Goal: Information Seeking & Learning: Learn about a topic

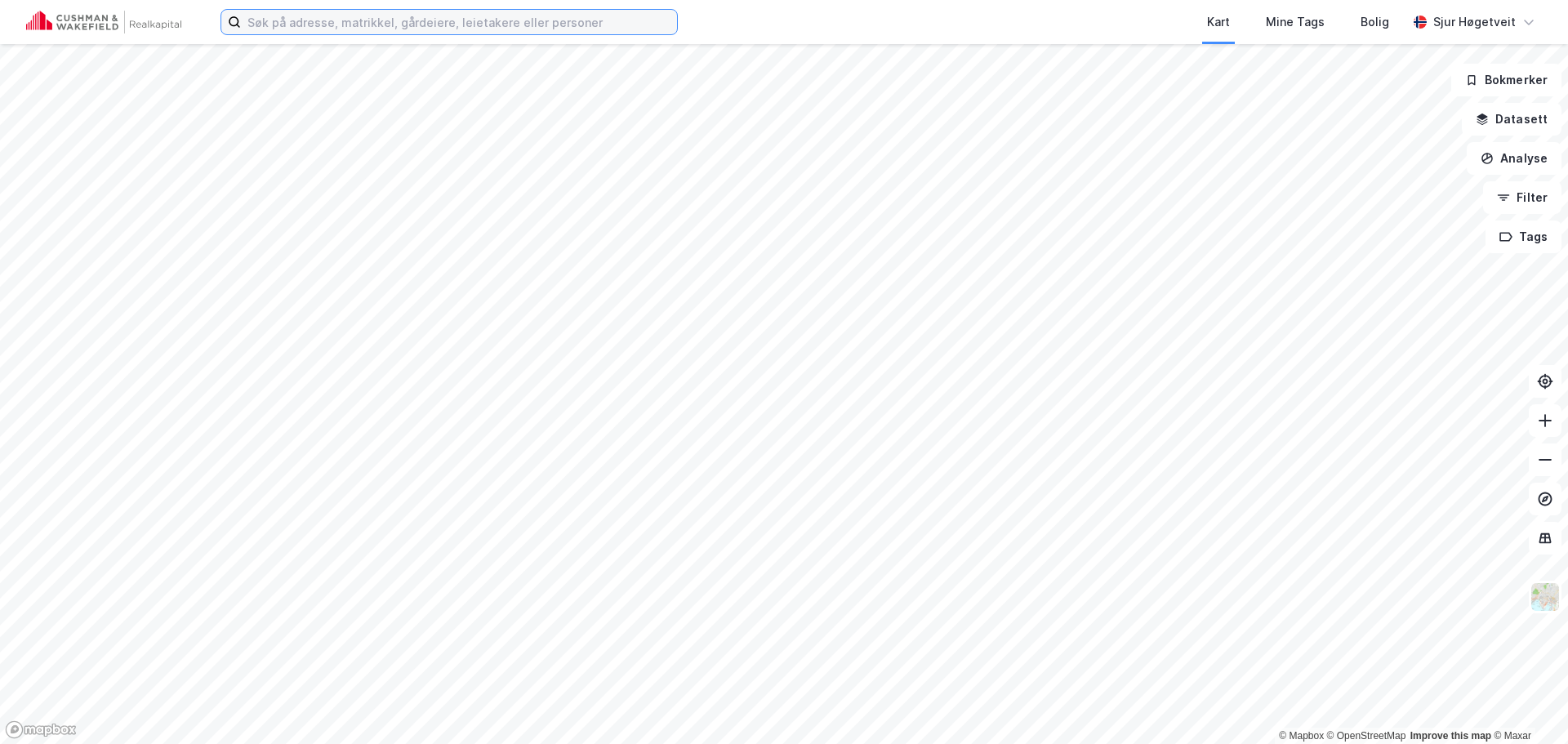
click at [515, 18] on input at bounding box center [459, 22] width 436 height 25
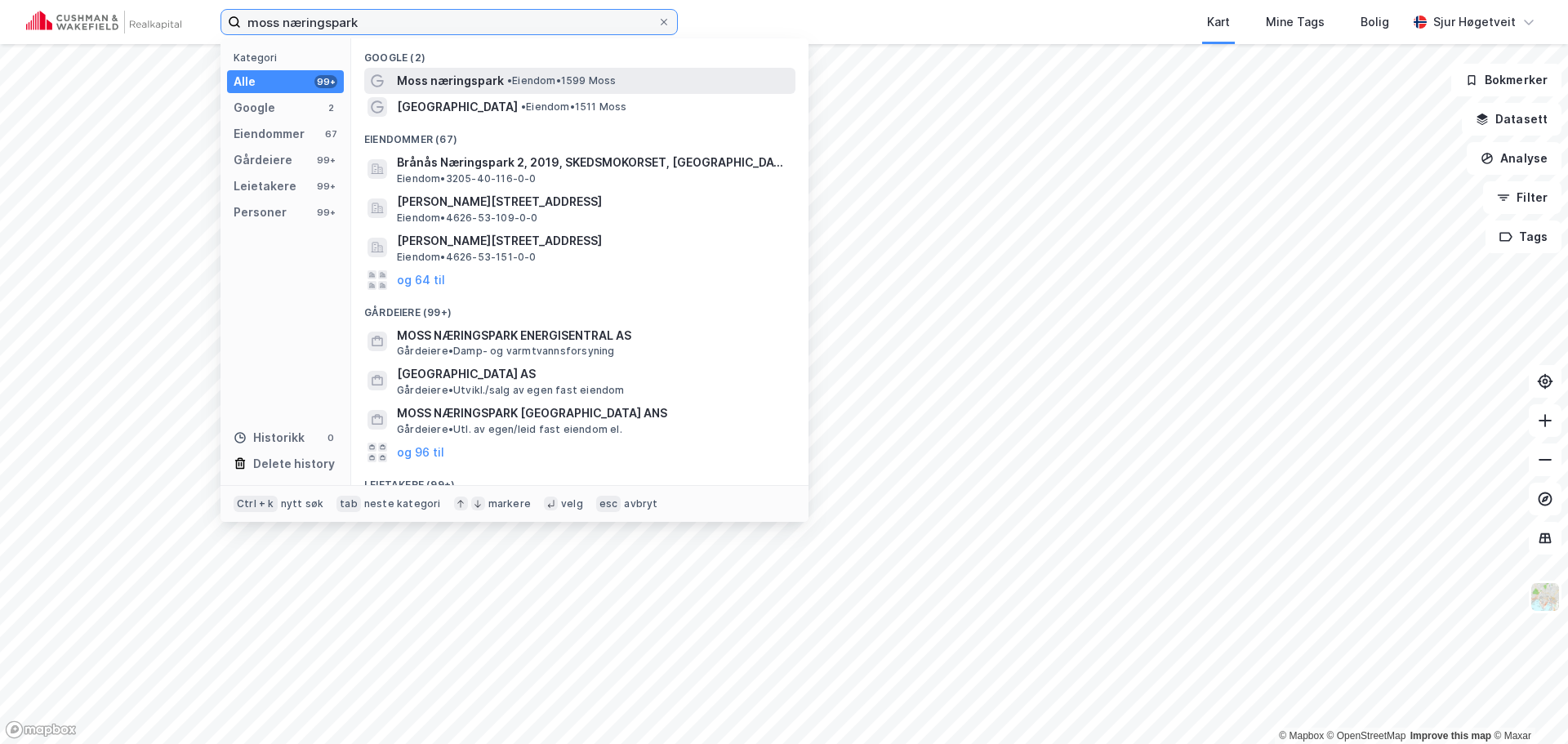
type input "moss næringspark"
click at [489, 80] on span "Moss næringspark" at bounding box center [449, 81] width 107 height 20
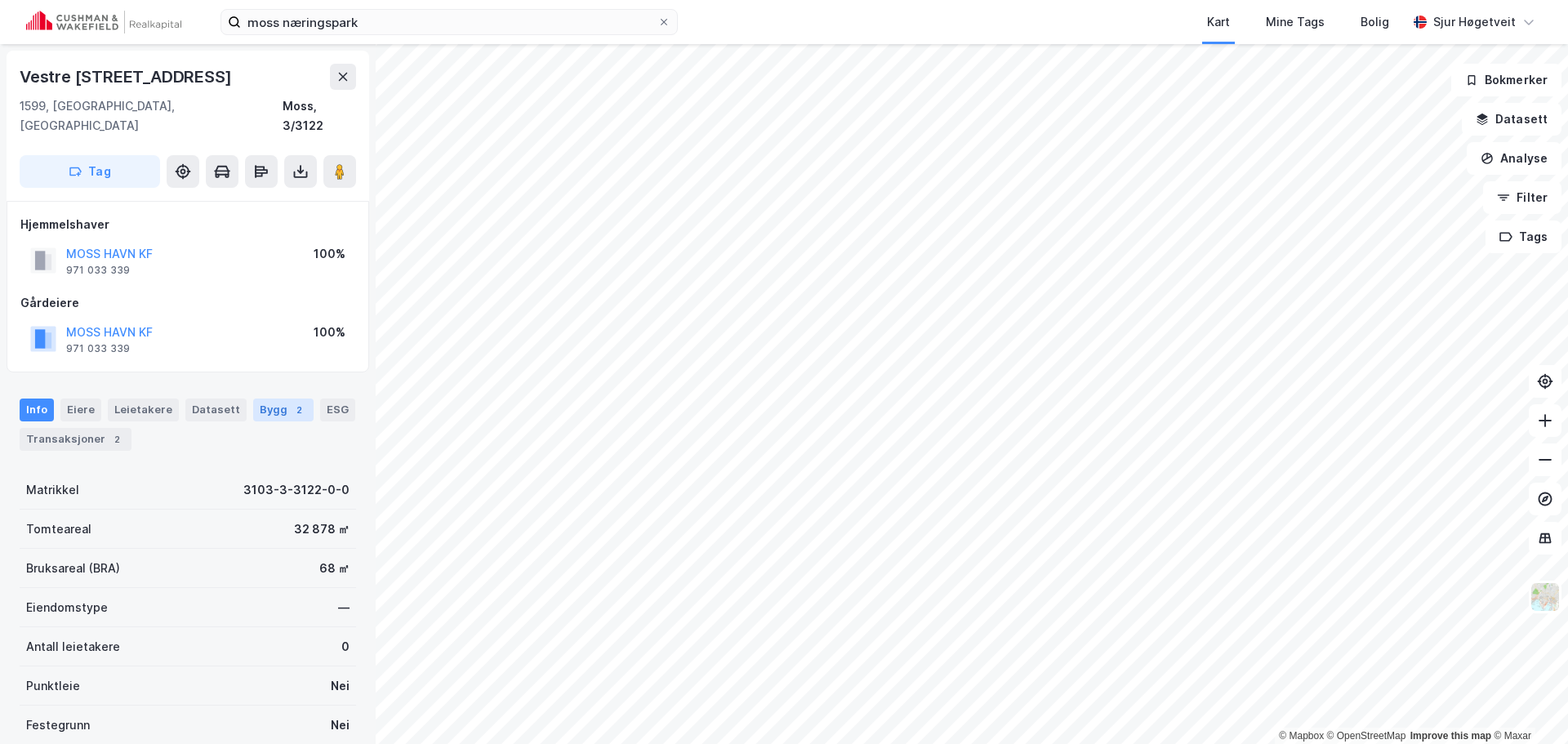
click at [269, 398] on div "Bygg 2" at bounding box center [283, 409] width 61 height 23
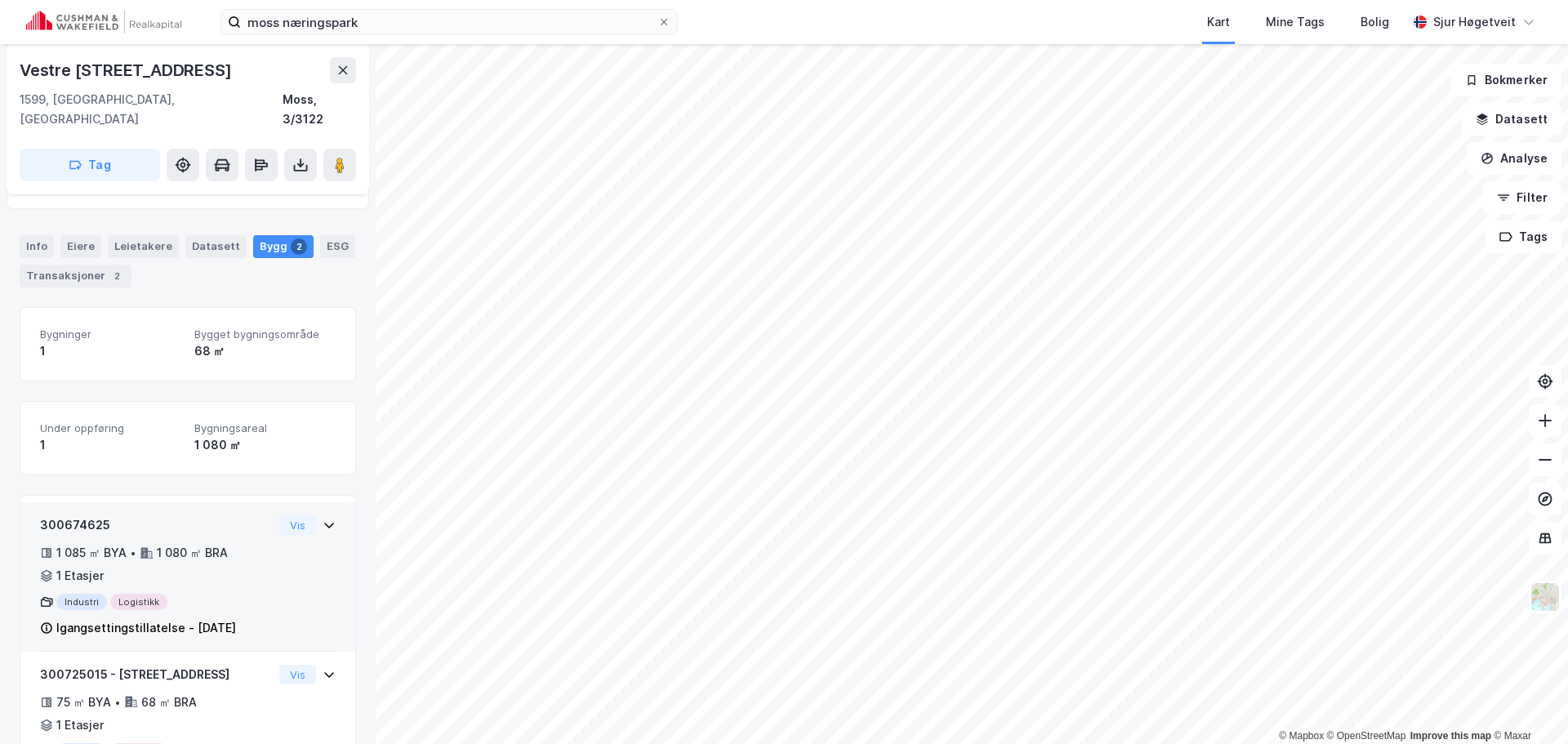
scroll to position [245, 0]
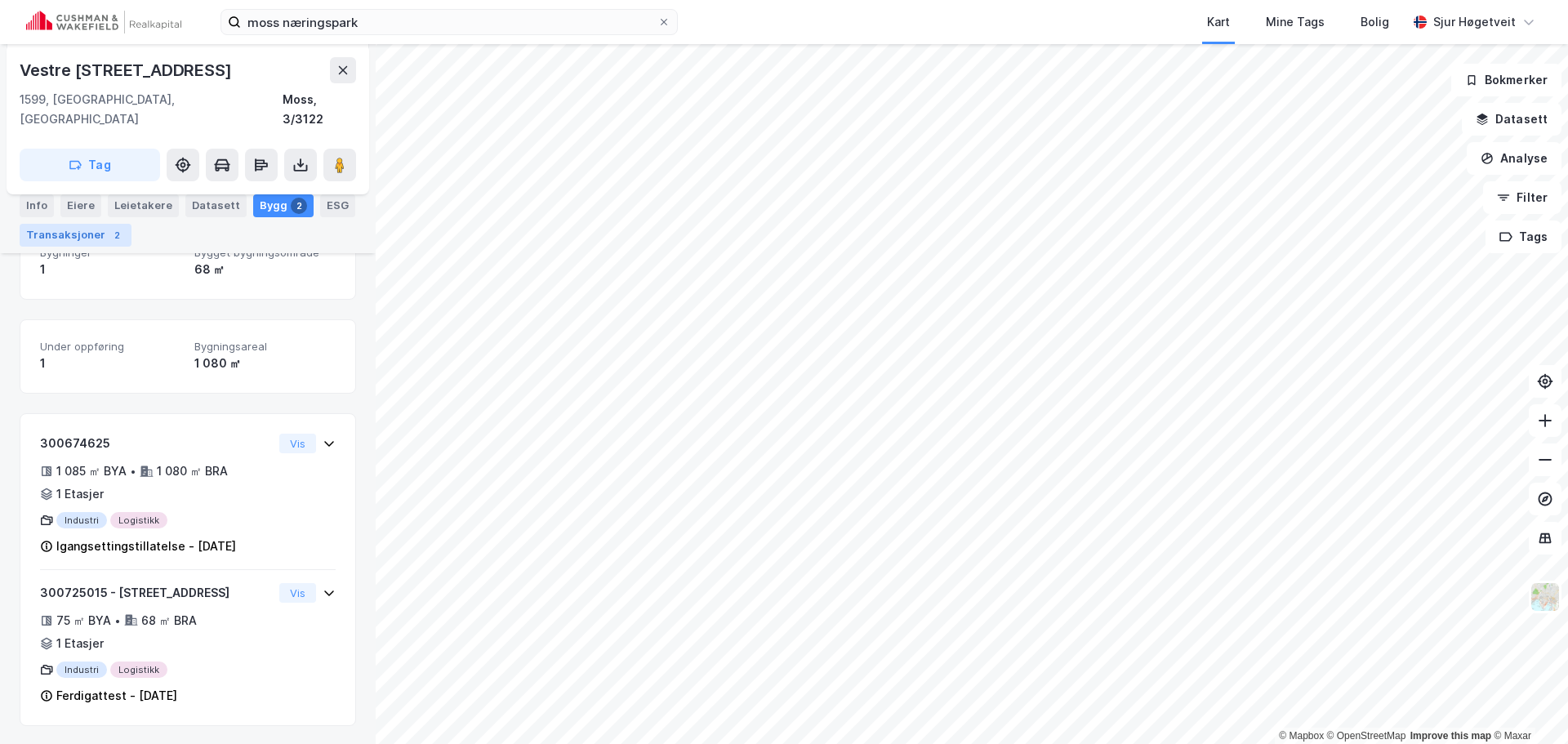
click at [109, 236] on div "2" at bounding box center [117, 235] width 16 height 16
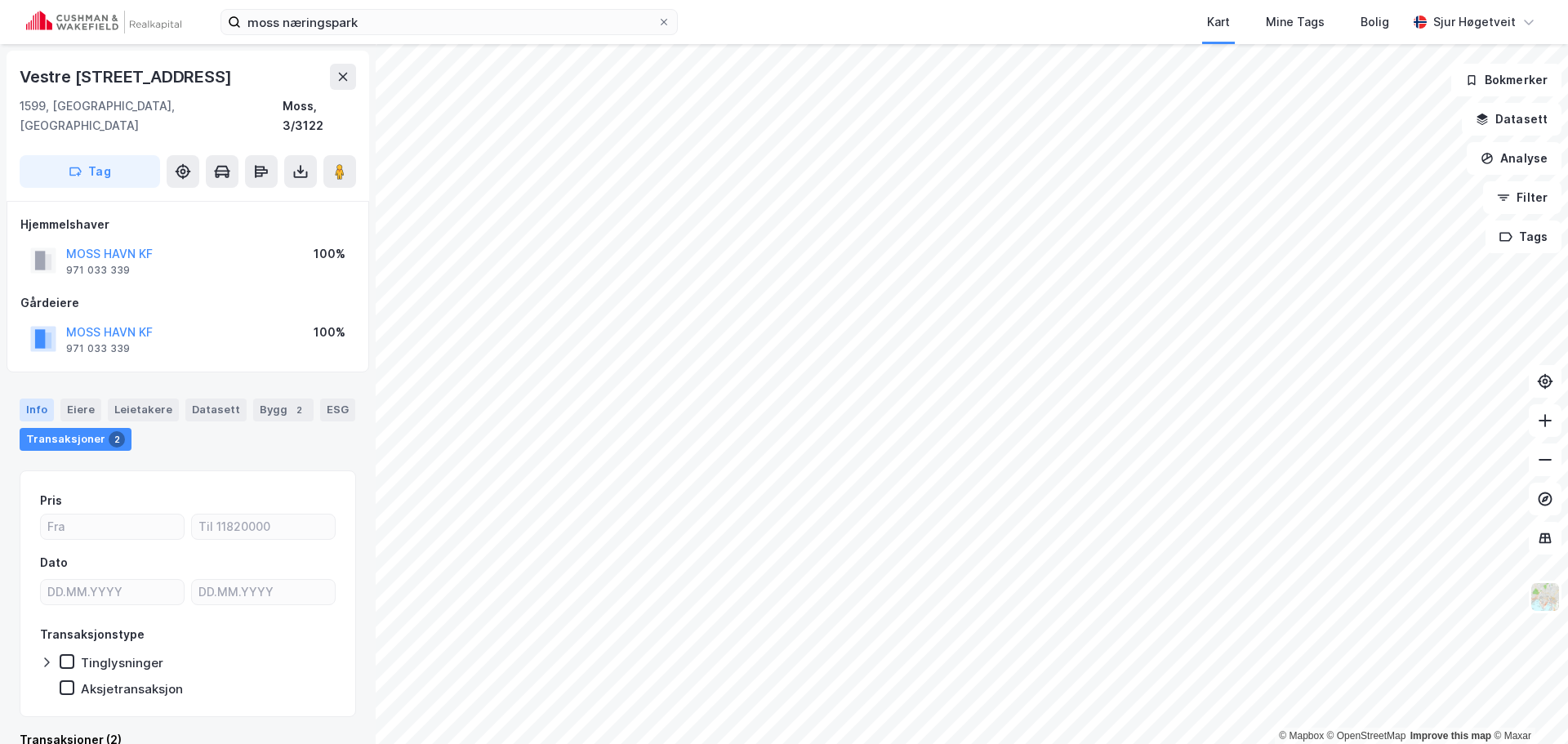
click at [44, 398] on div "Info" at bounding box center [37, 409] width 34 height 23
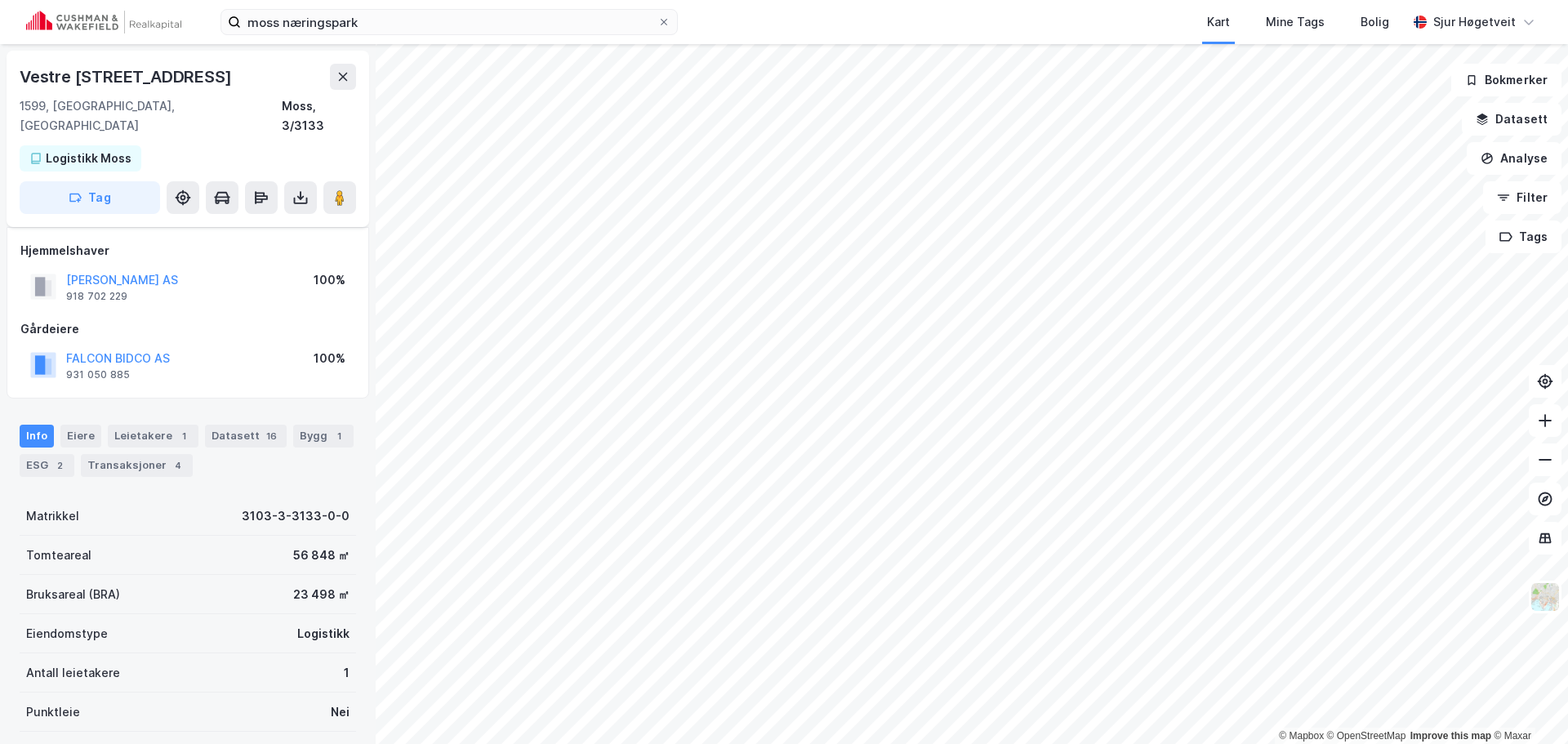
scroll to position [7, 0]
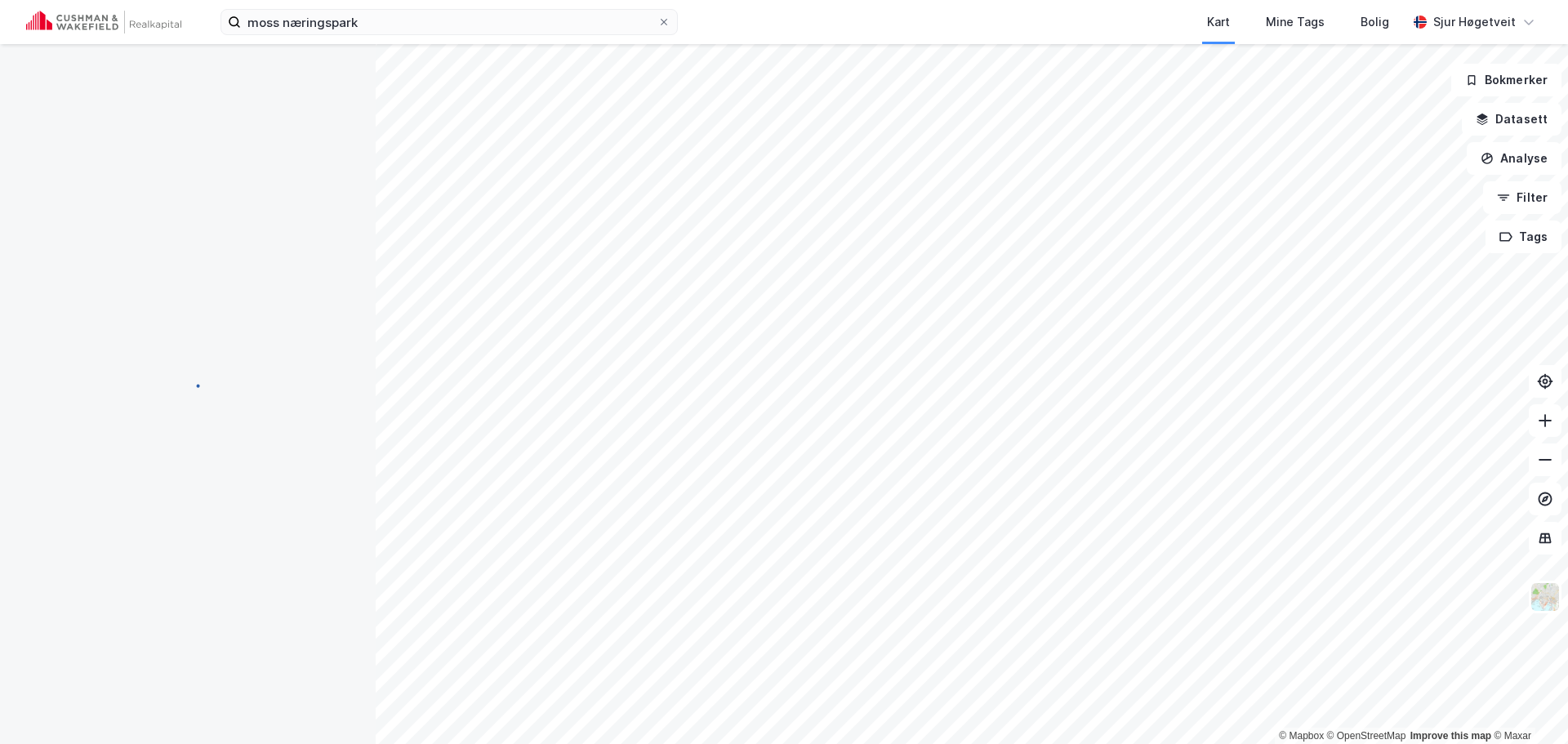
scroll to position [7, 0]
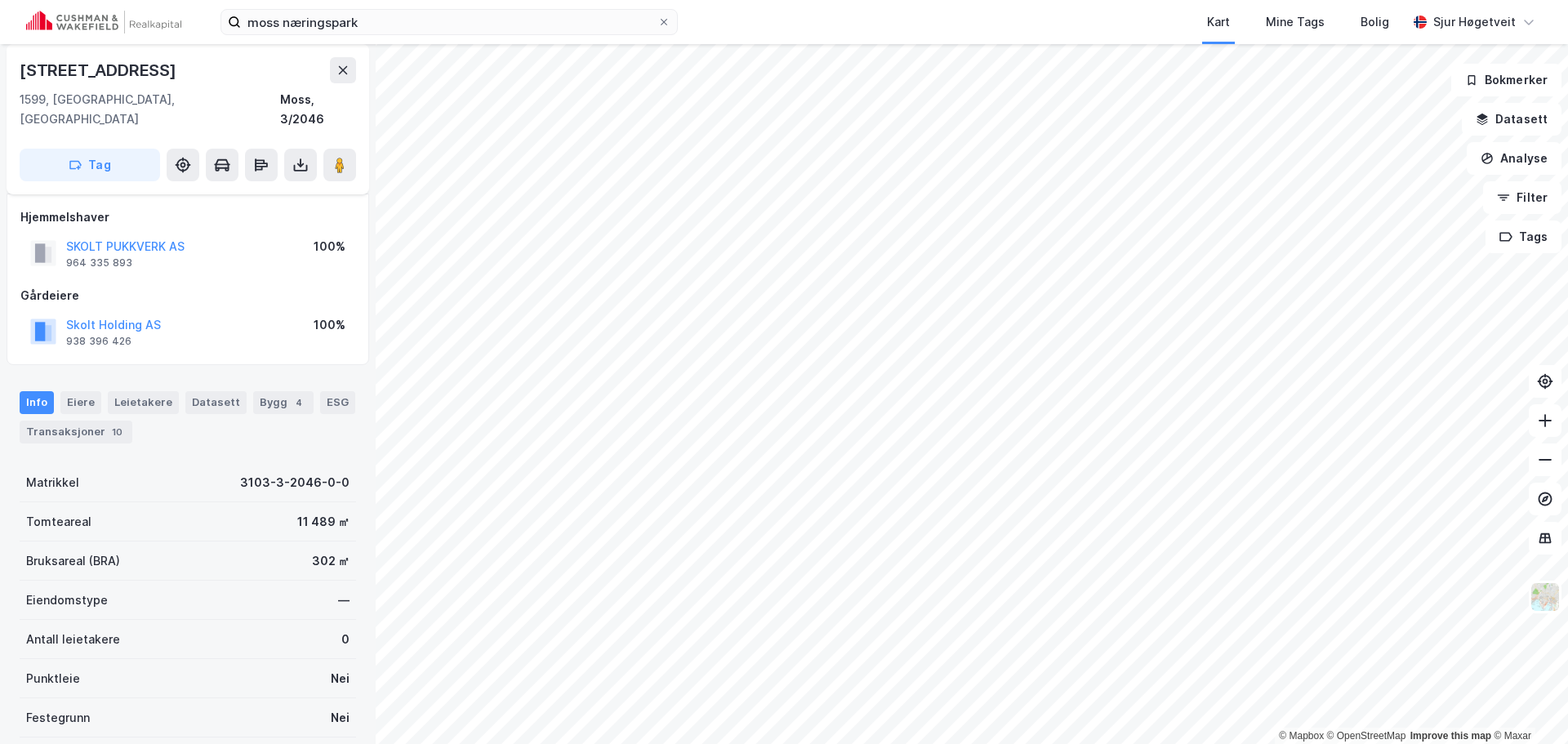
click at [131, 409] on div "Info [PERSON_NAME] Datasett Bygg 4 ESG Transaksjoner 10" at bounding box center [188, 417] width 337 height 52
click at [111, 423] on div "10" at bounding box center [117, 431] width 17 height 16
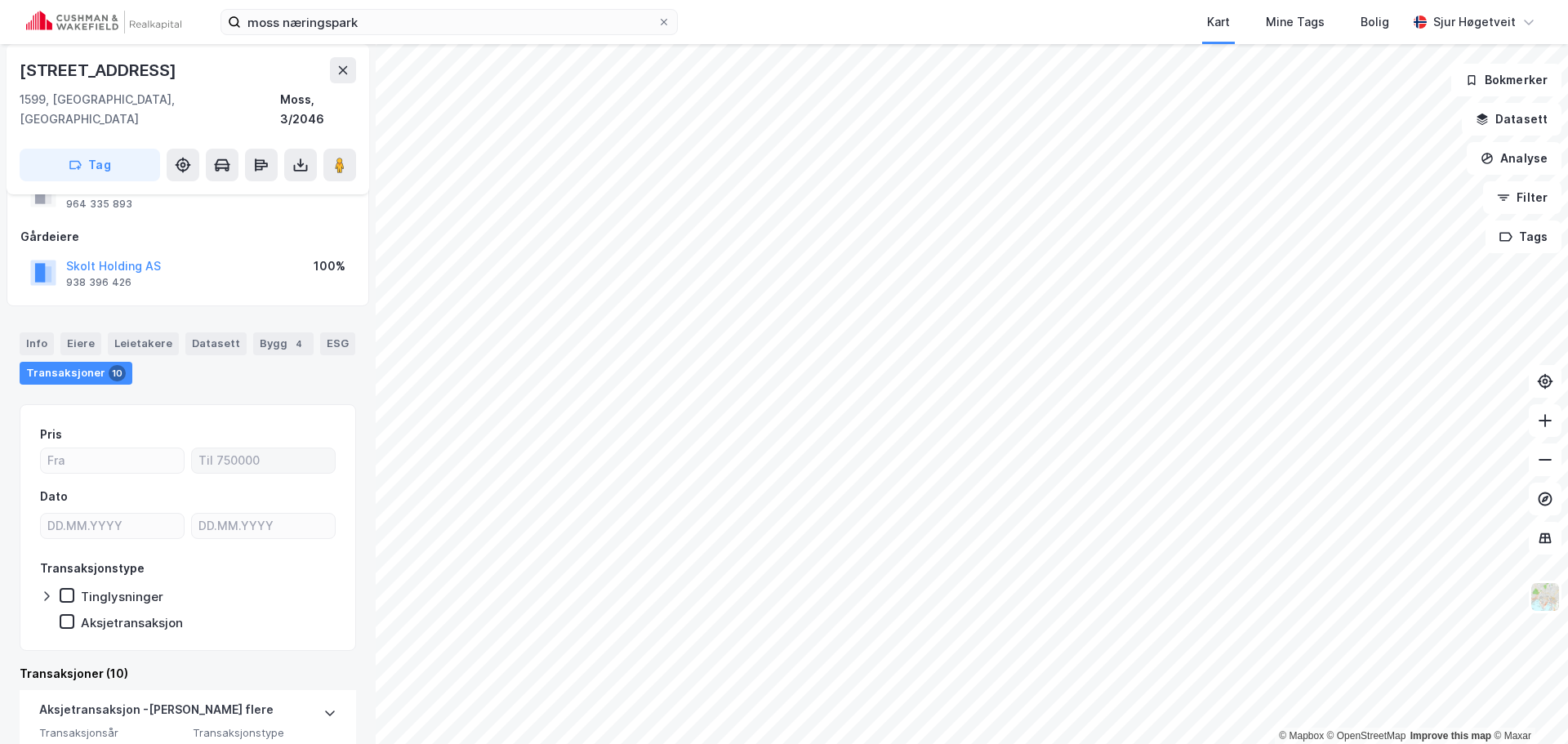
scroll to position [7, 0]
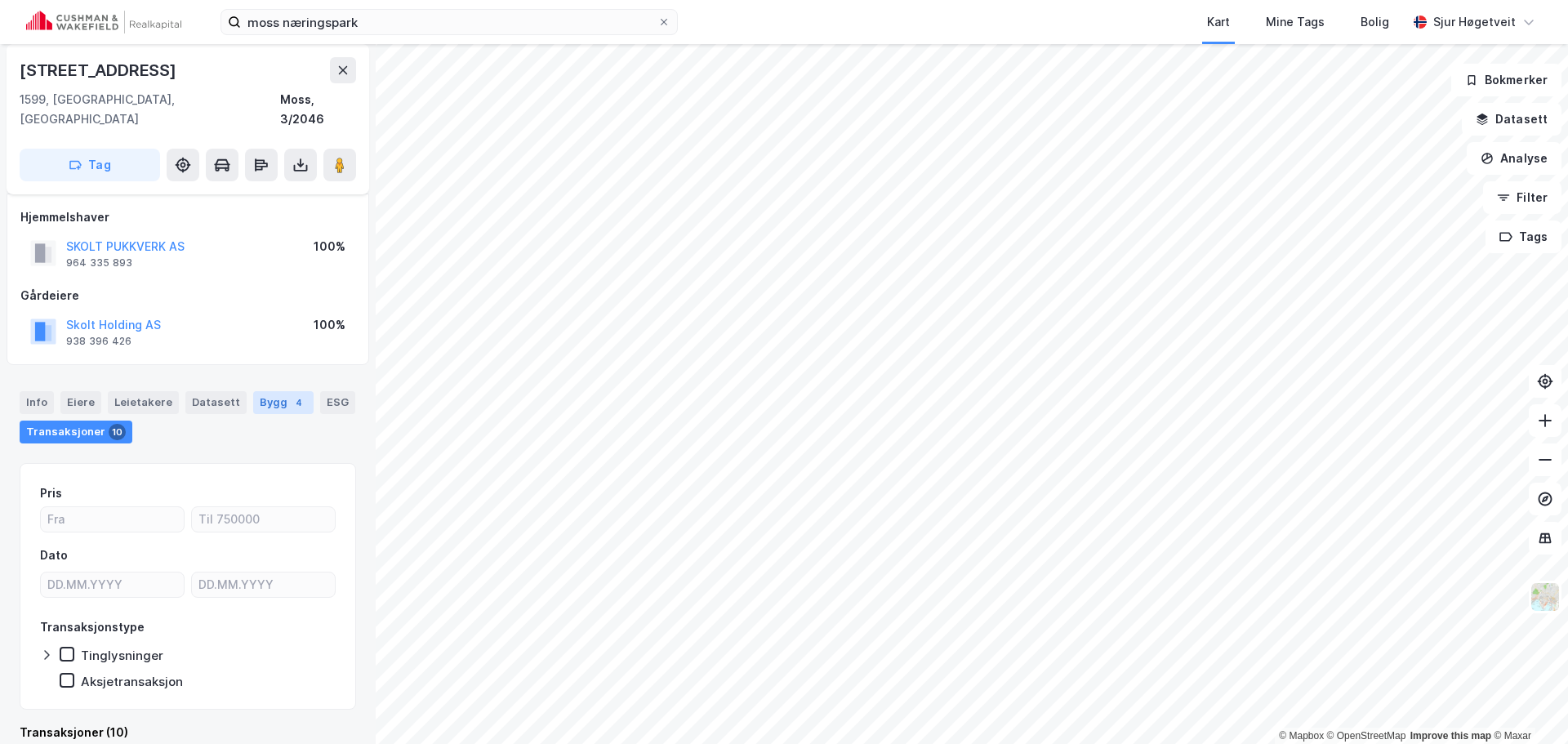
click at [257, 391] on div "Bygg 4" at bounding box center [283, 402] width 61 height 23
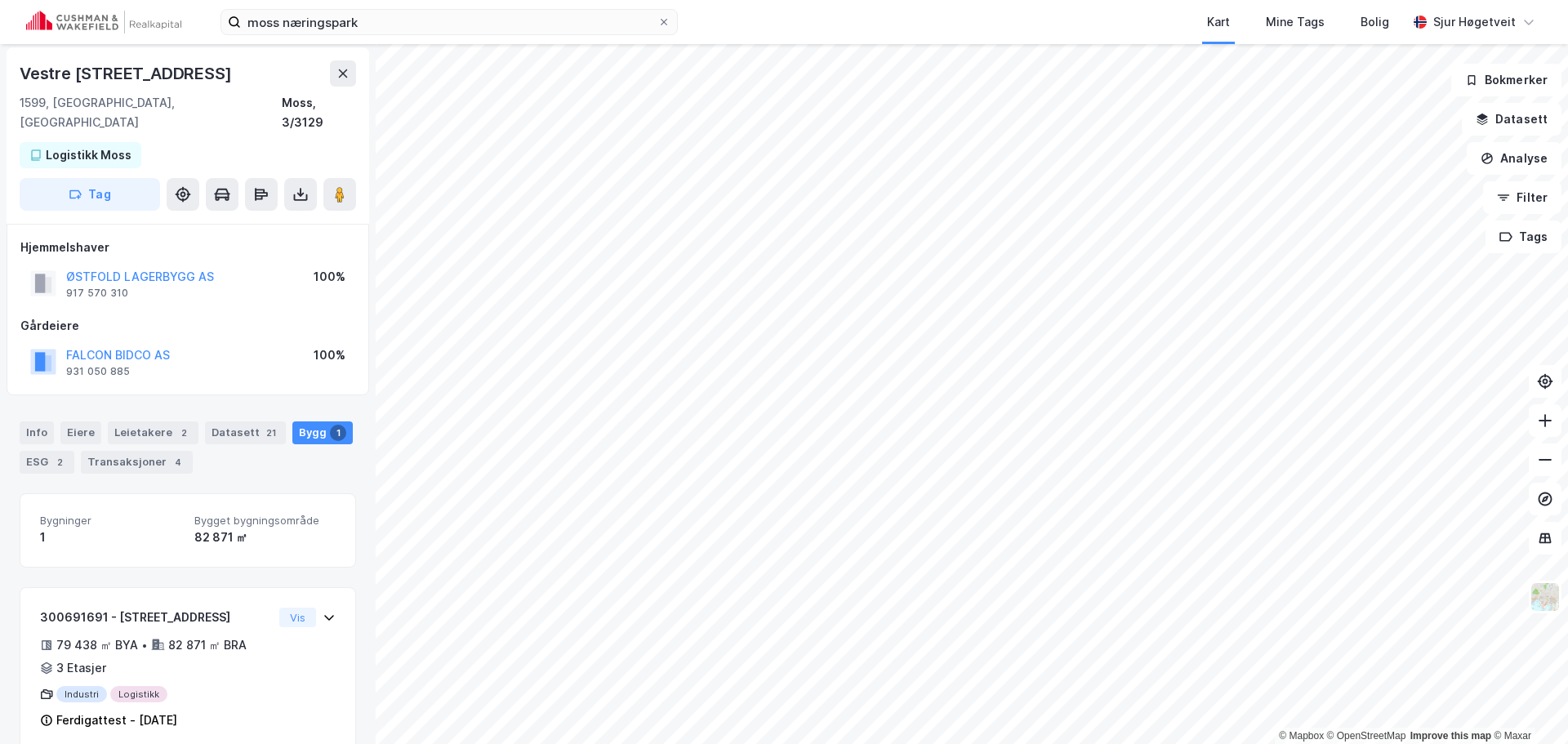
scroll to position [10, 0]
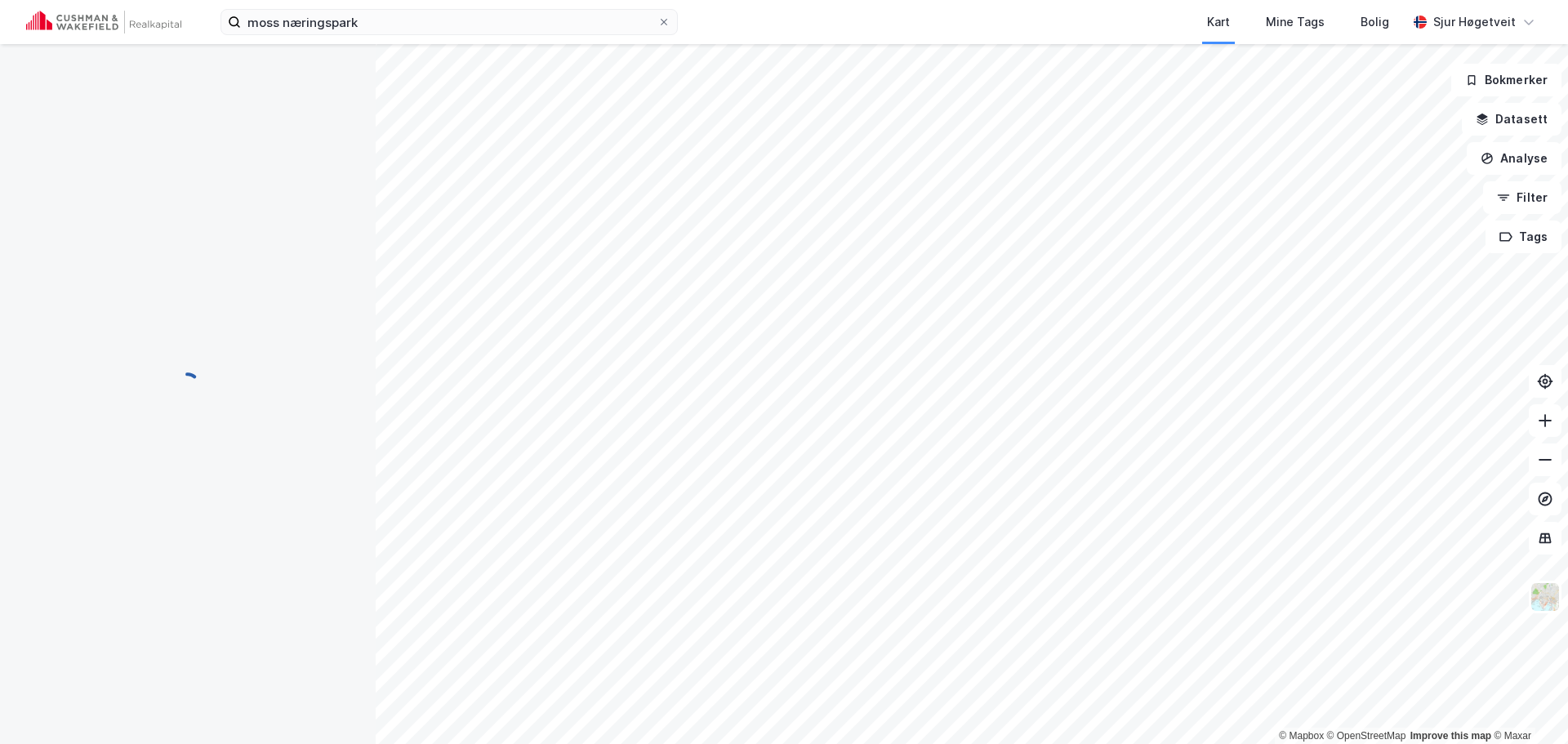
scroll to position [10, 0]
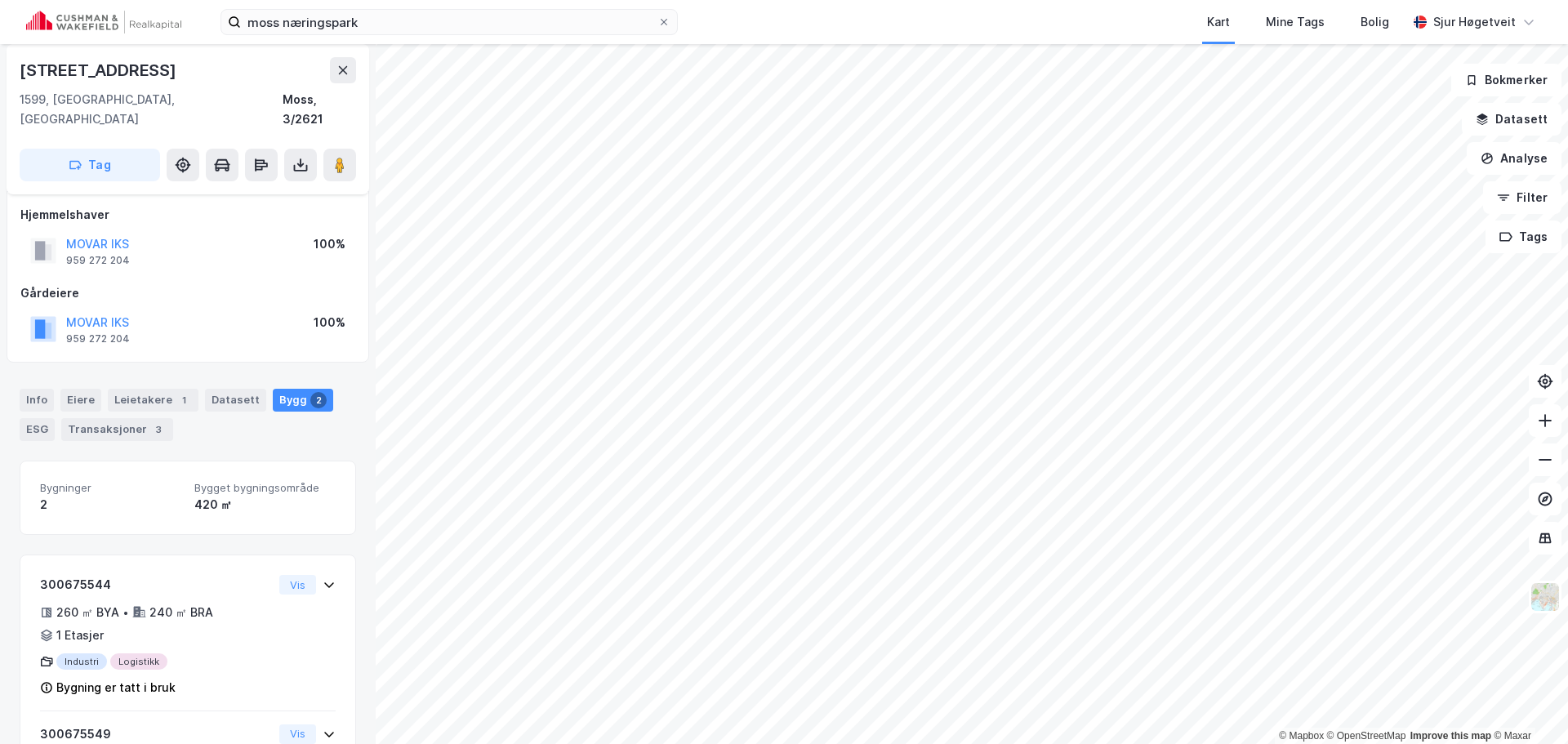
scroll to position [10, 0]
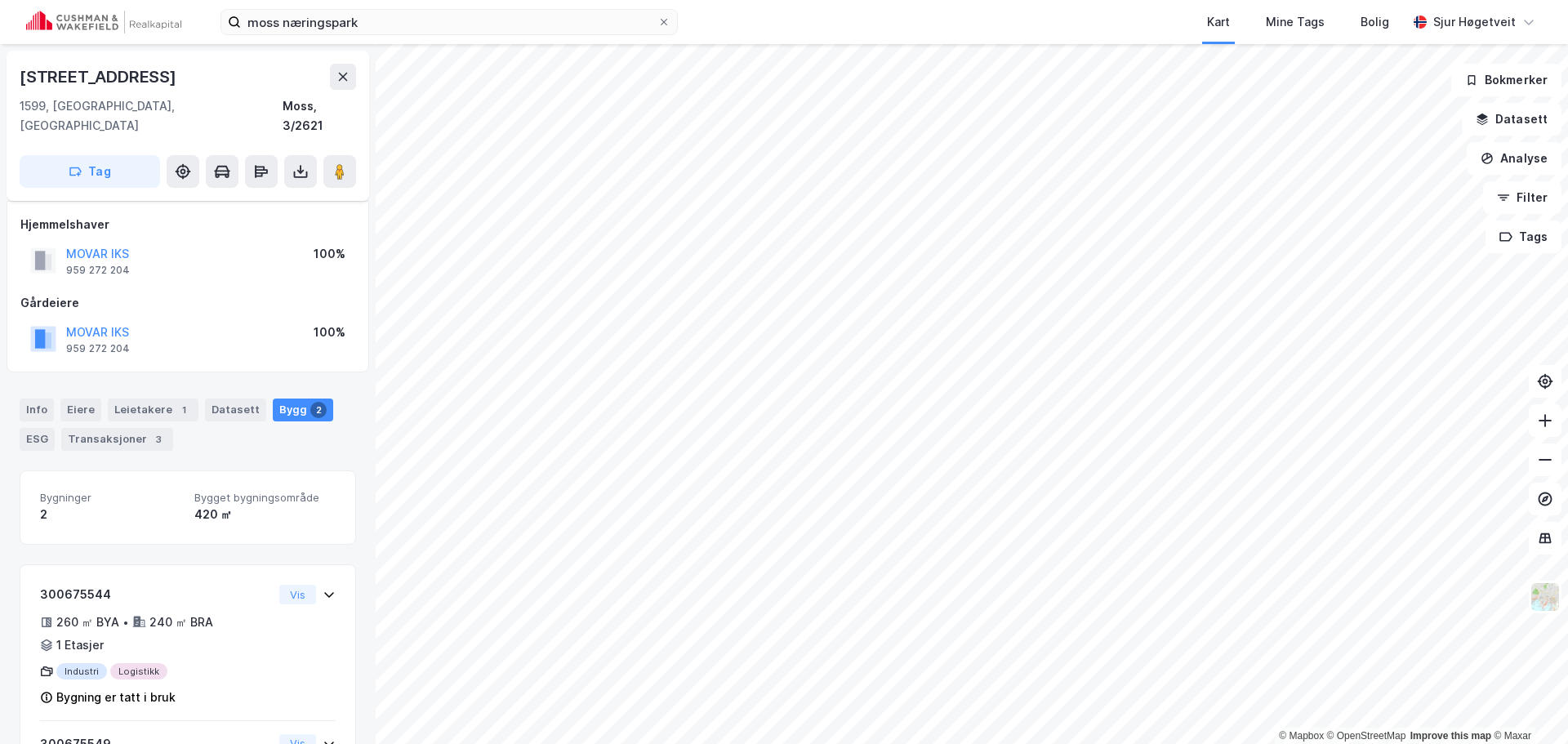
scroll to position [10, 0]
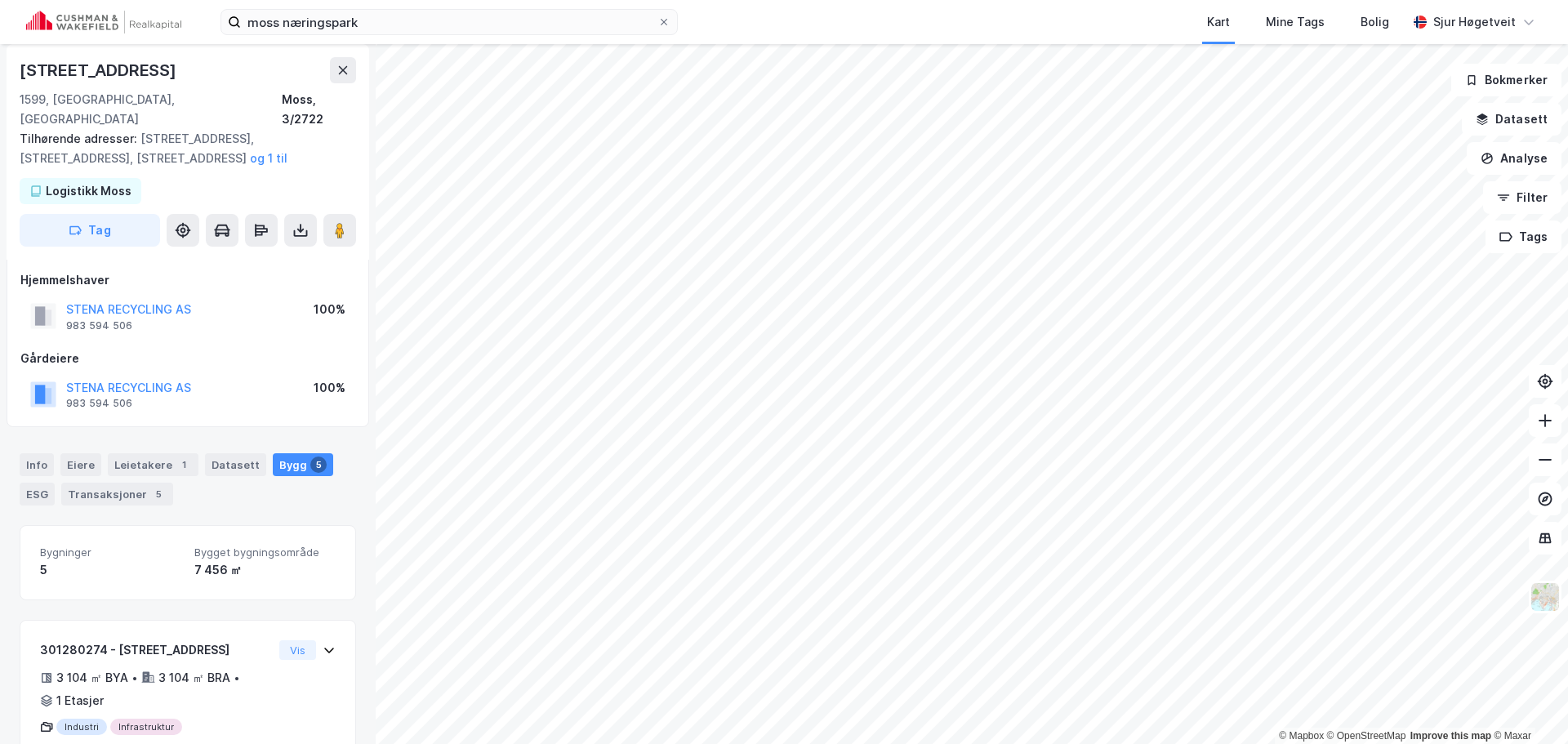
scroll to position [10, 0]
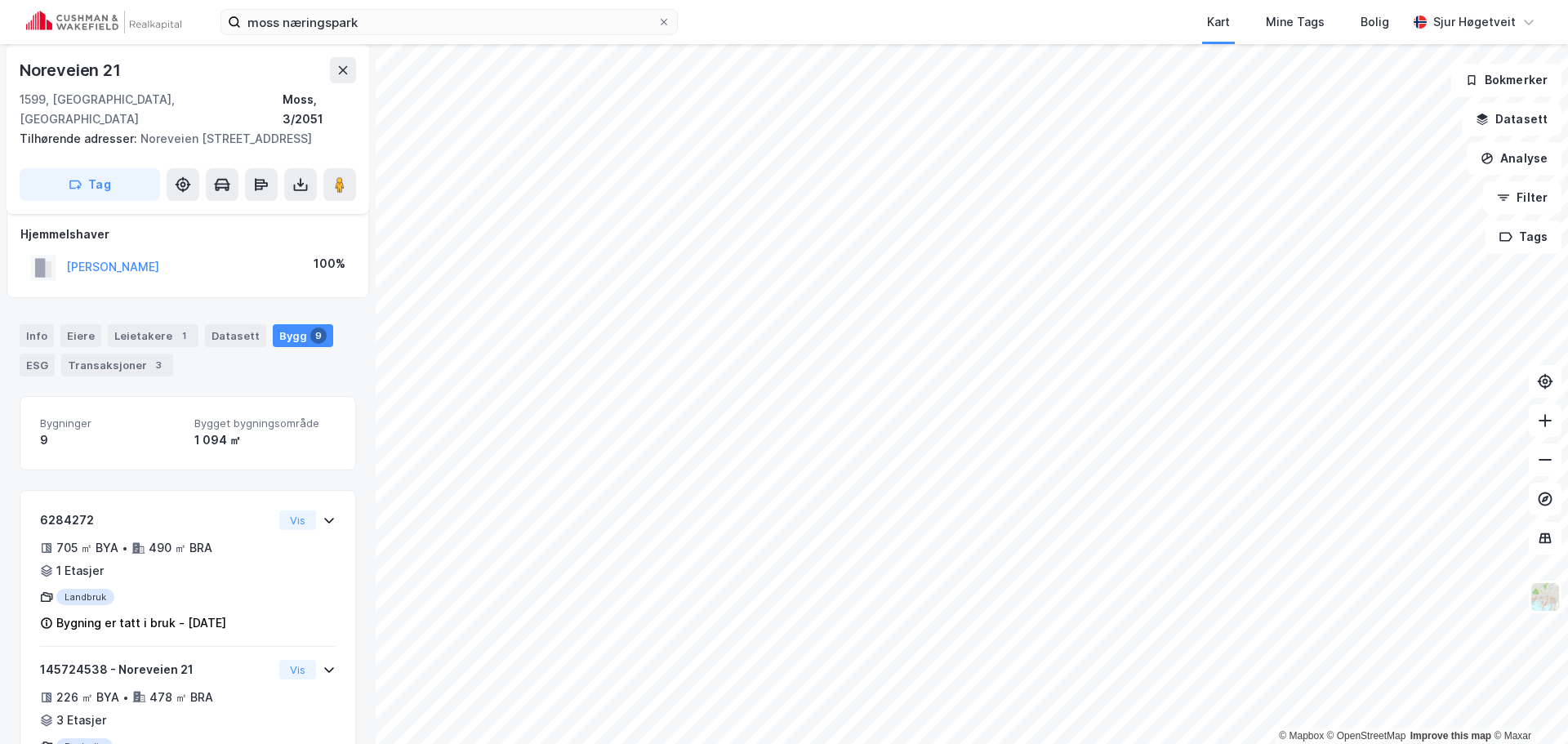
scroll to position [10, 0]
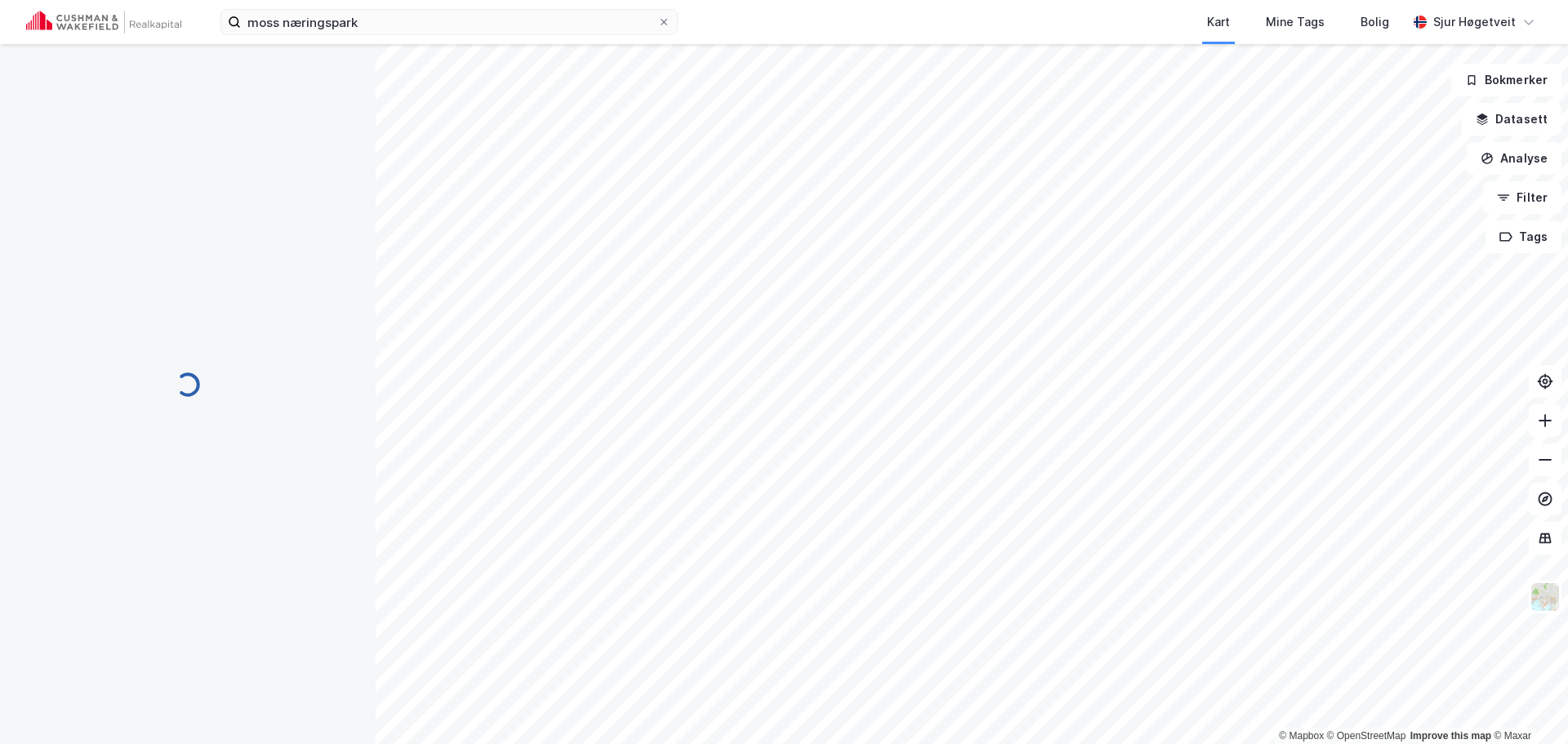
scroll to position [10, 0]
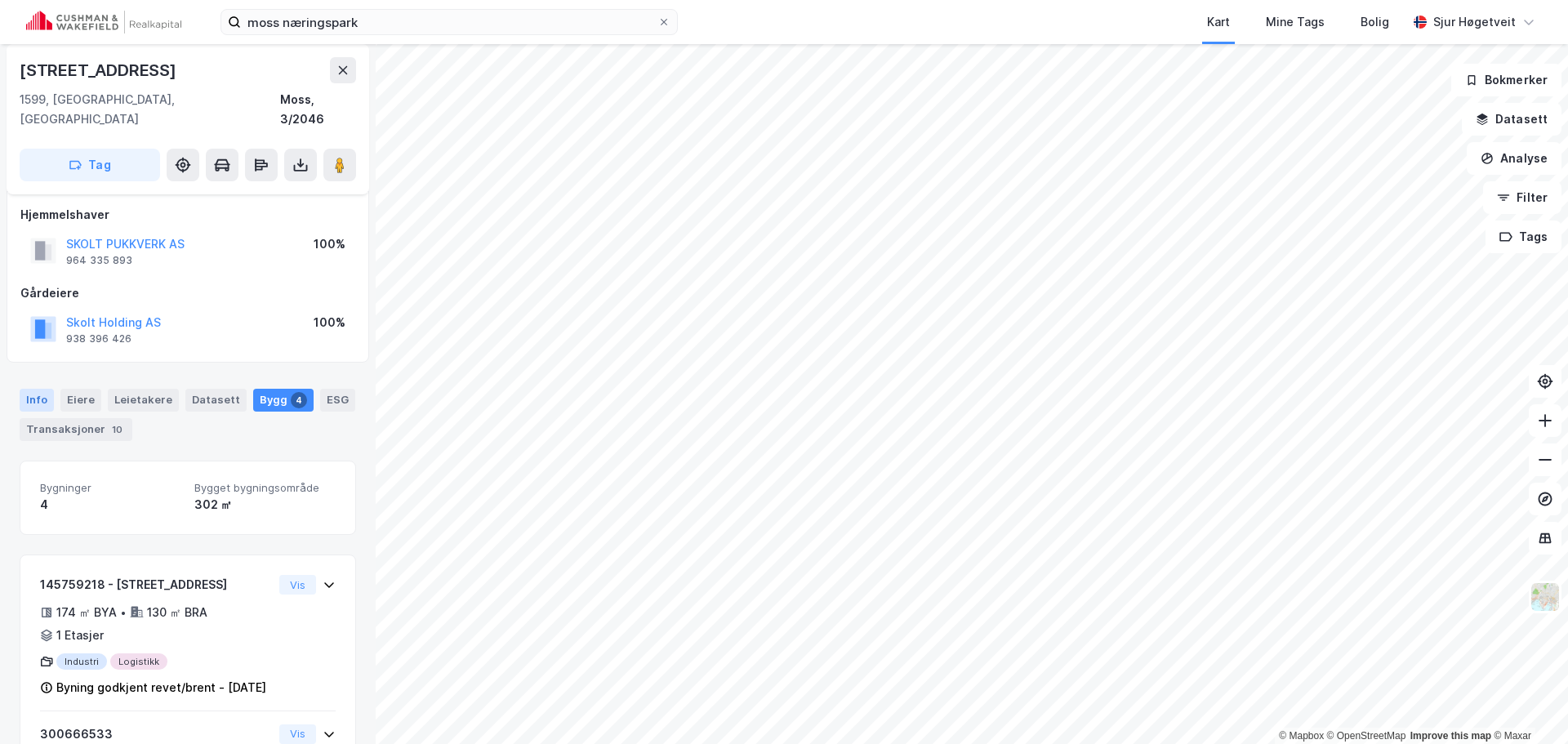
click at [37, 388] on div "Info" at bounding box center [37, 399] width 34 height 23
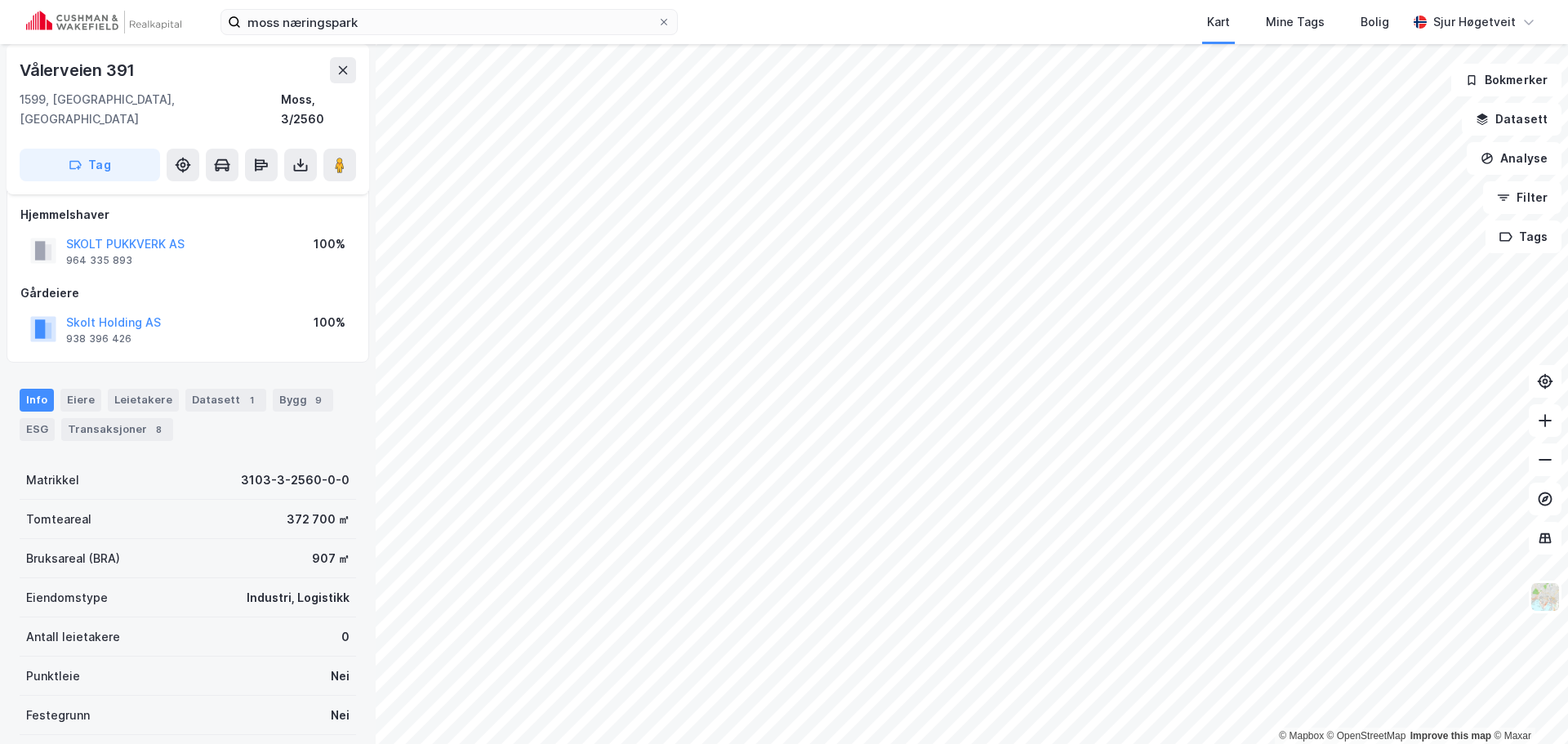
scroll to position [10, 0]
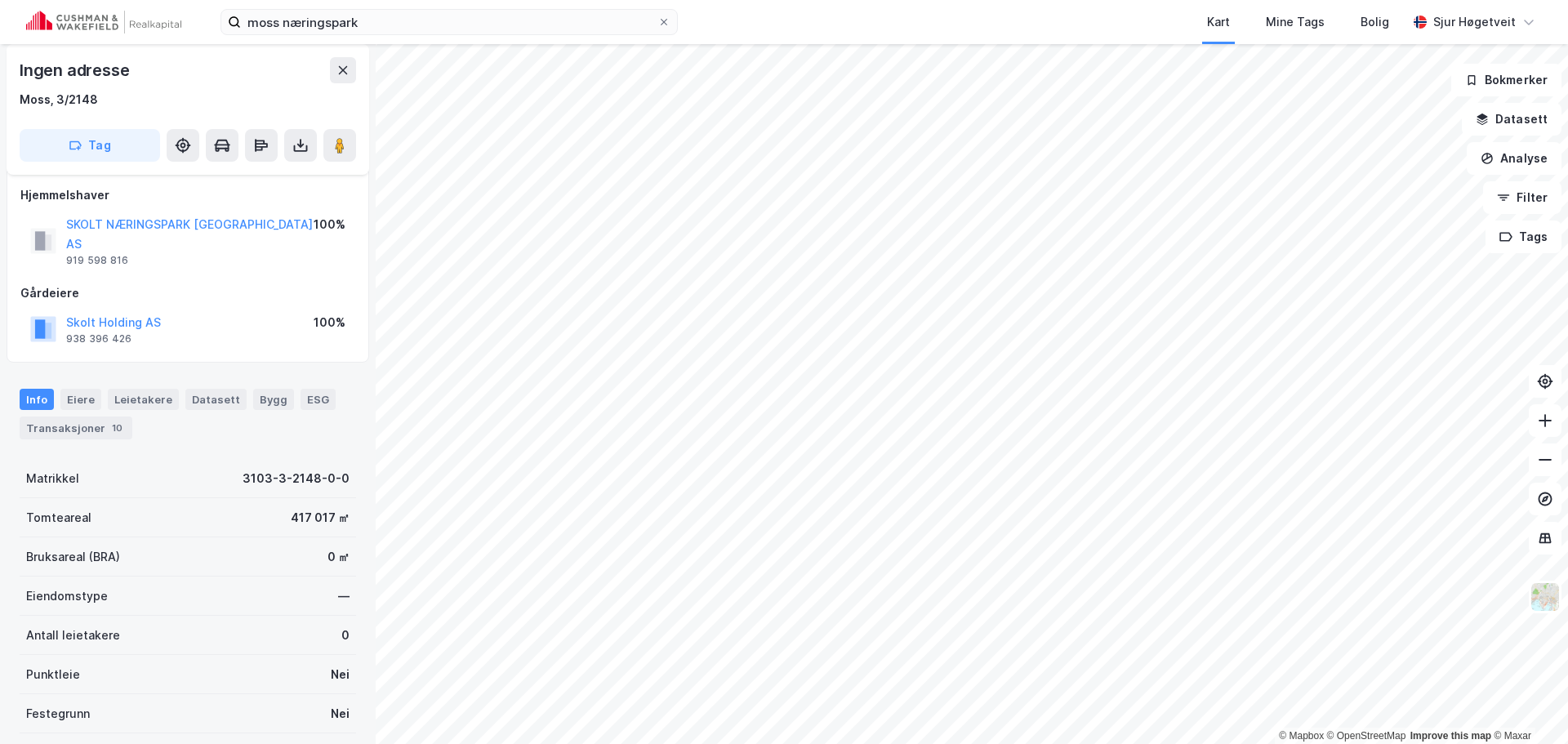
scroll to position [10, 0]
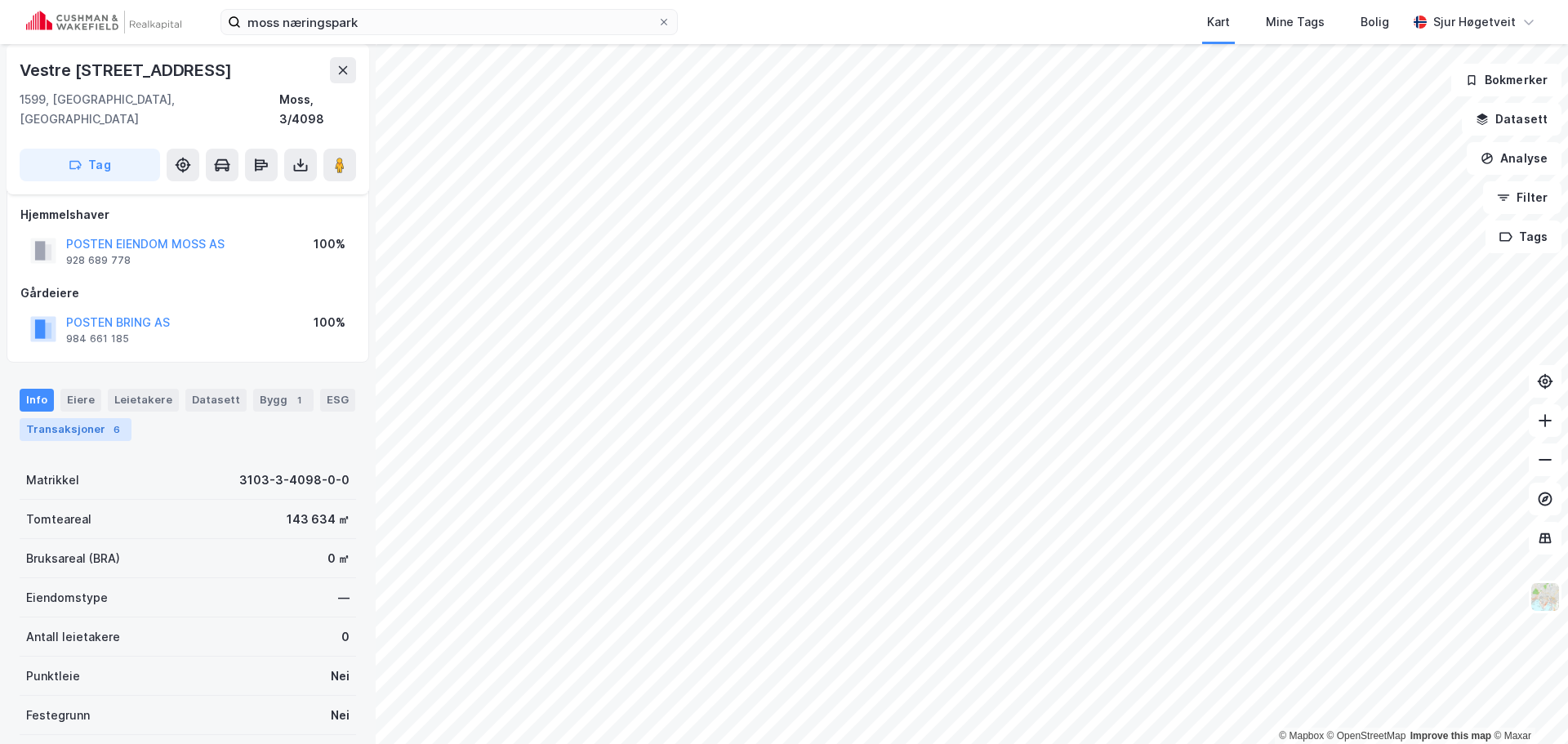
click at [102, 418] on div "Transaksjoner 6" at bounding box center [76, 429] width 112 height 23
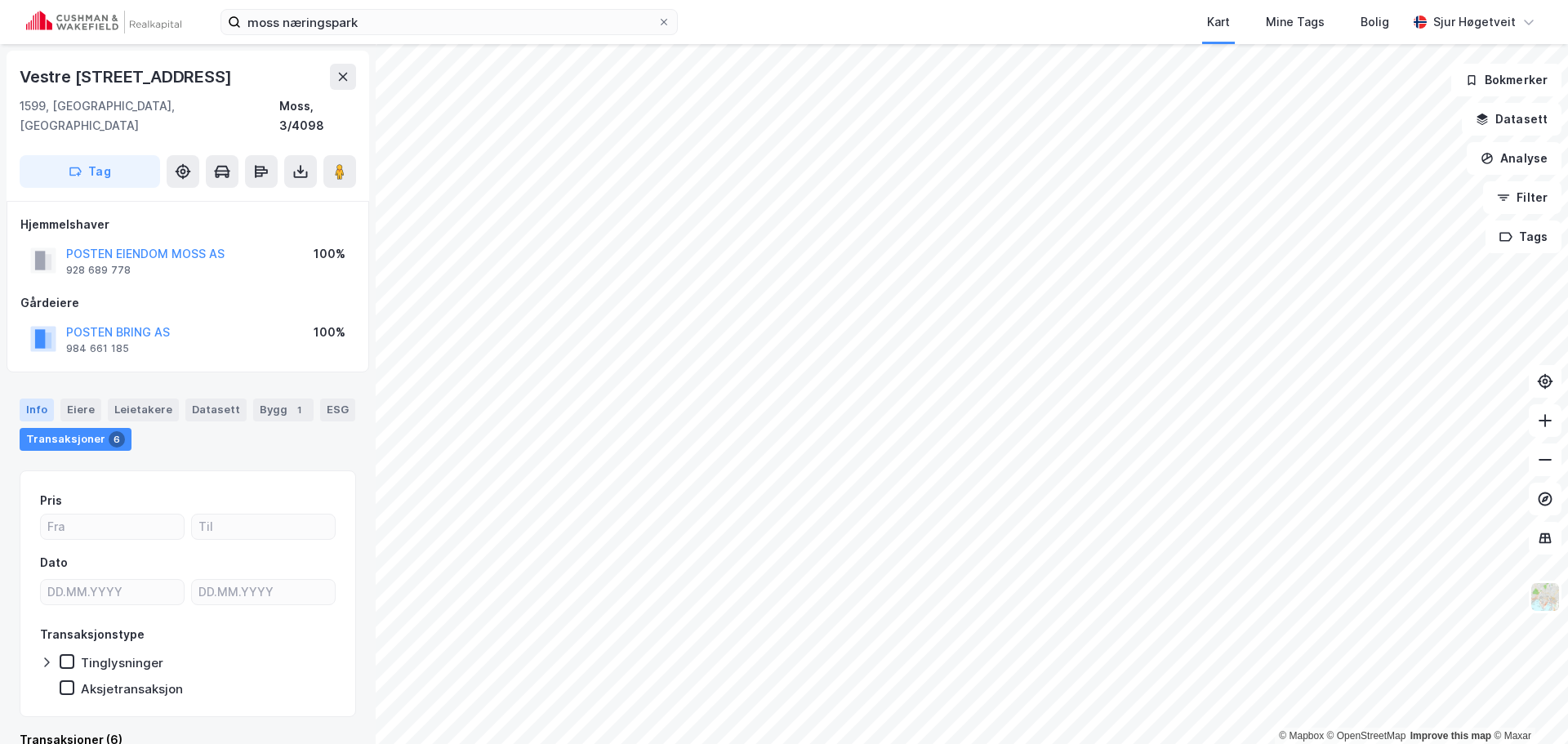
click at [32, 398] on div "Info" at bounding box center [37, 409] width 34 height 23
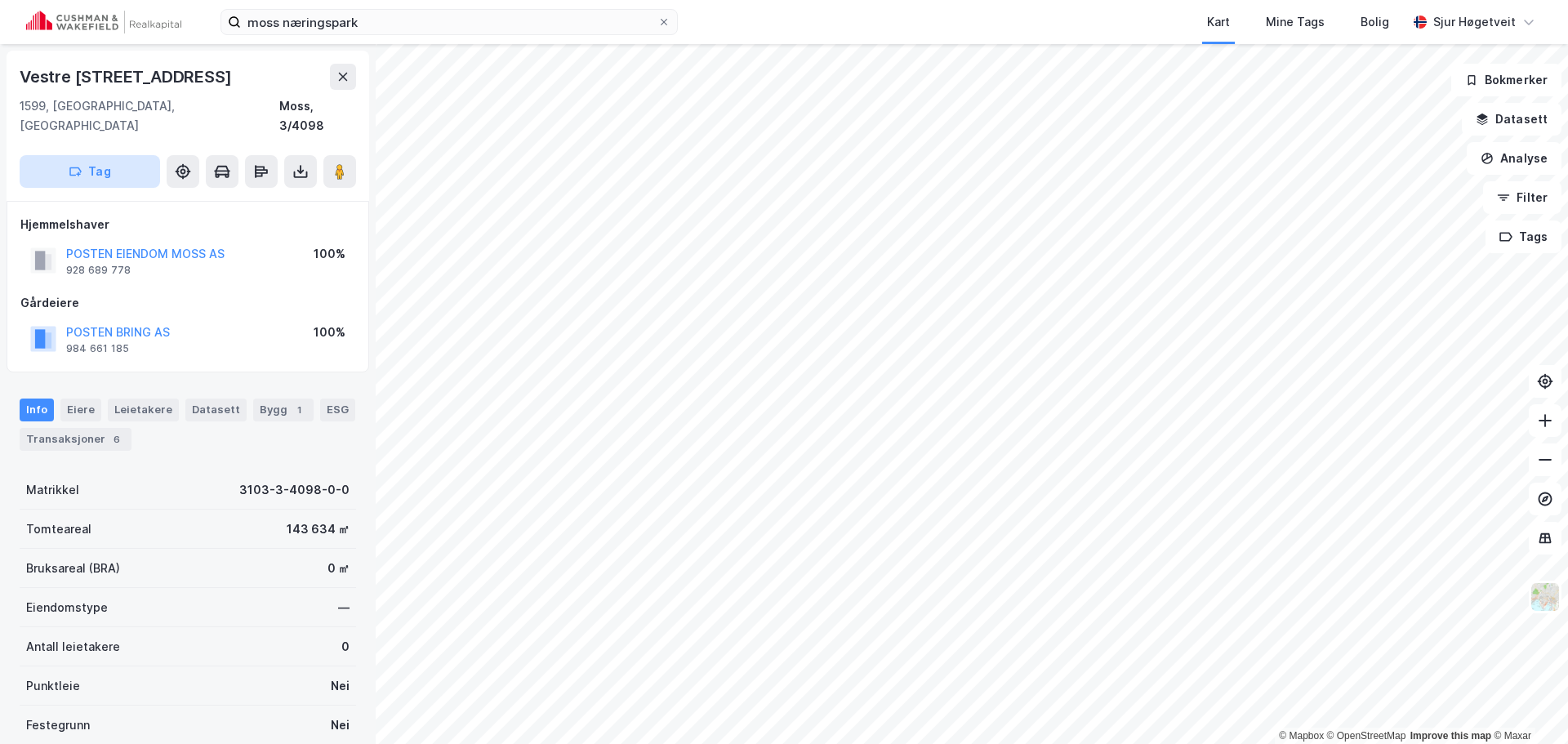
click at [125, 155] on button "Tag" at bounding box center [90, 171] width 140 height 33
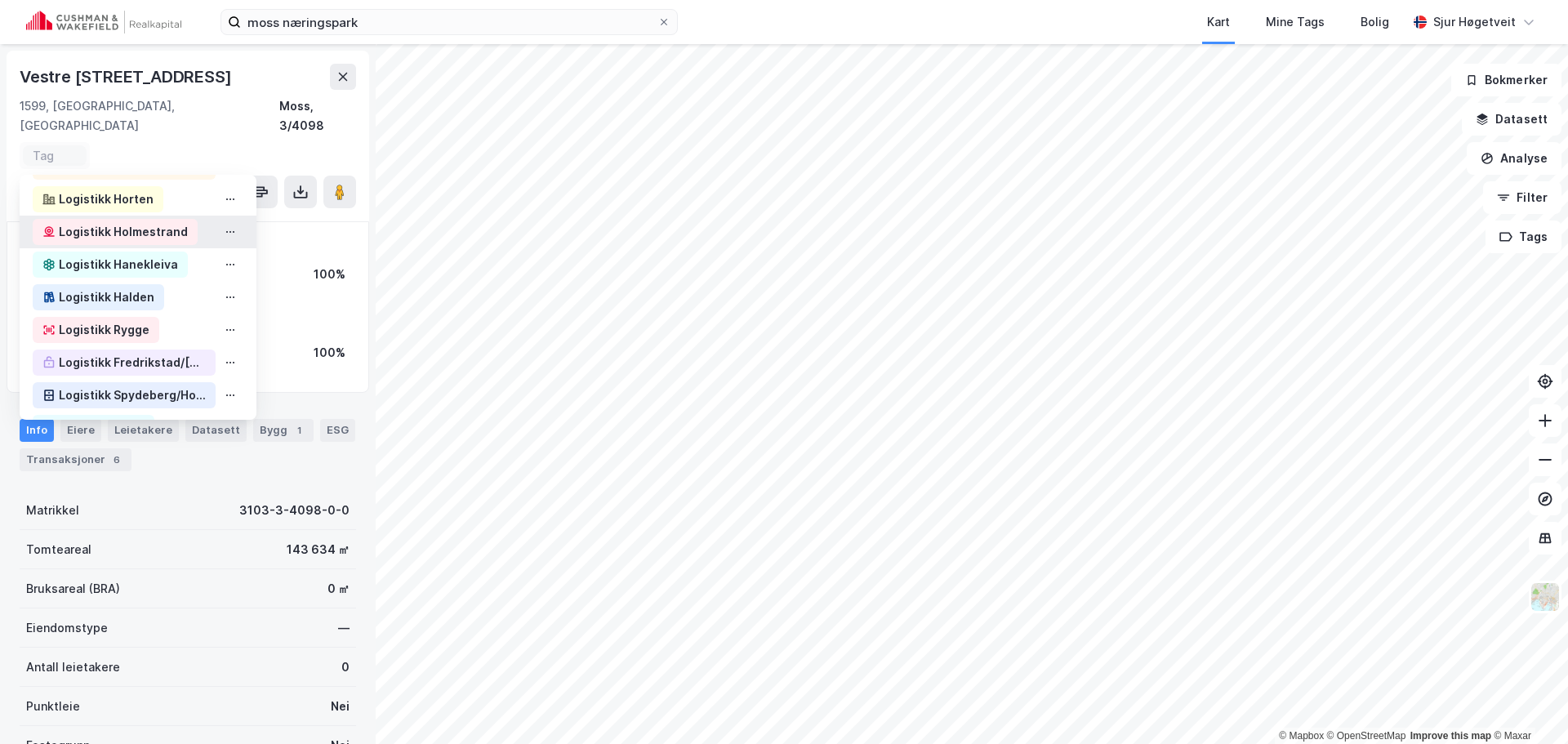
scroll to position [572, 0]
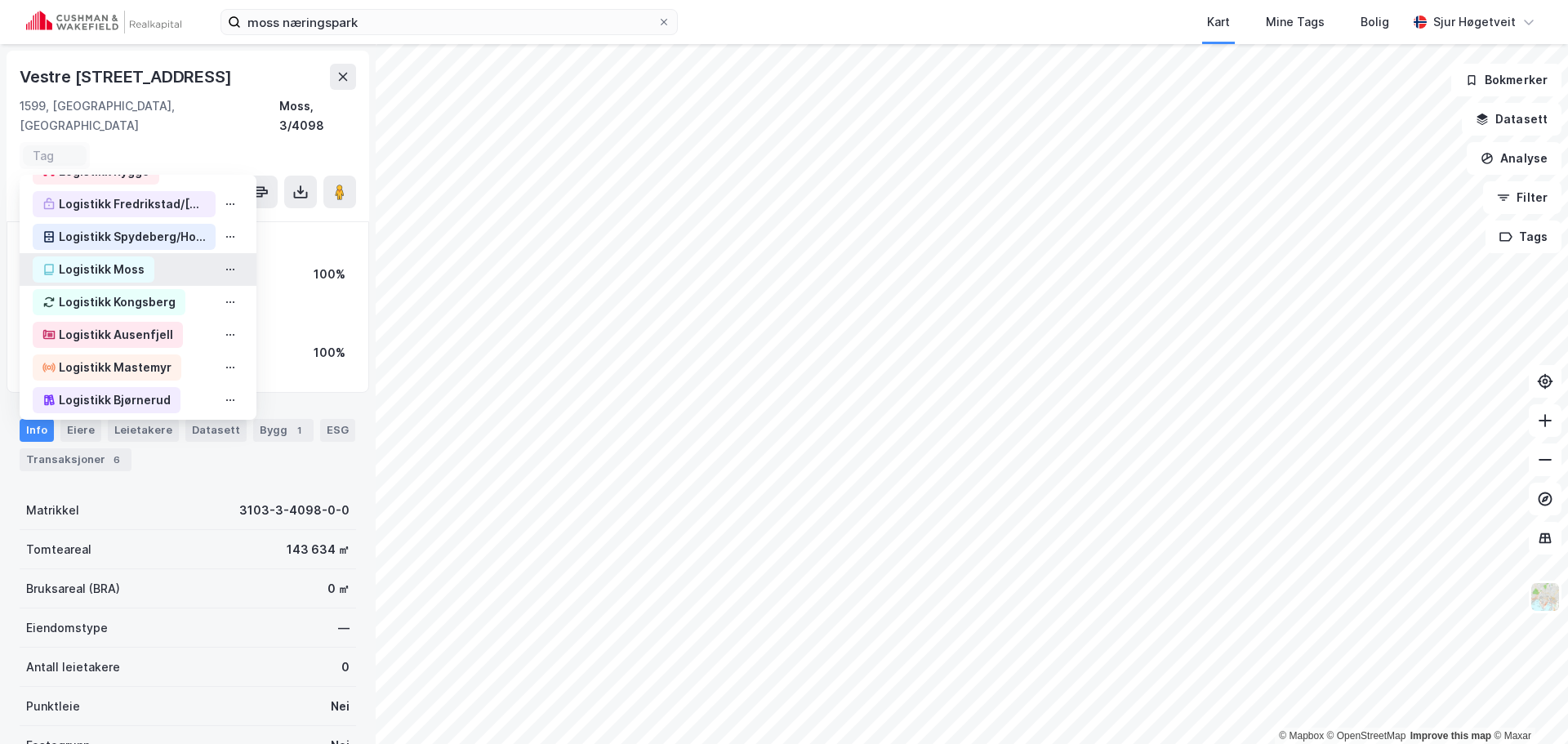
click at [157, 253] on div "Logistikk Moss" at bounding box center [138, 269] width 237 height 33
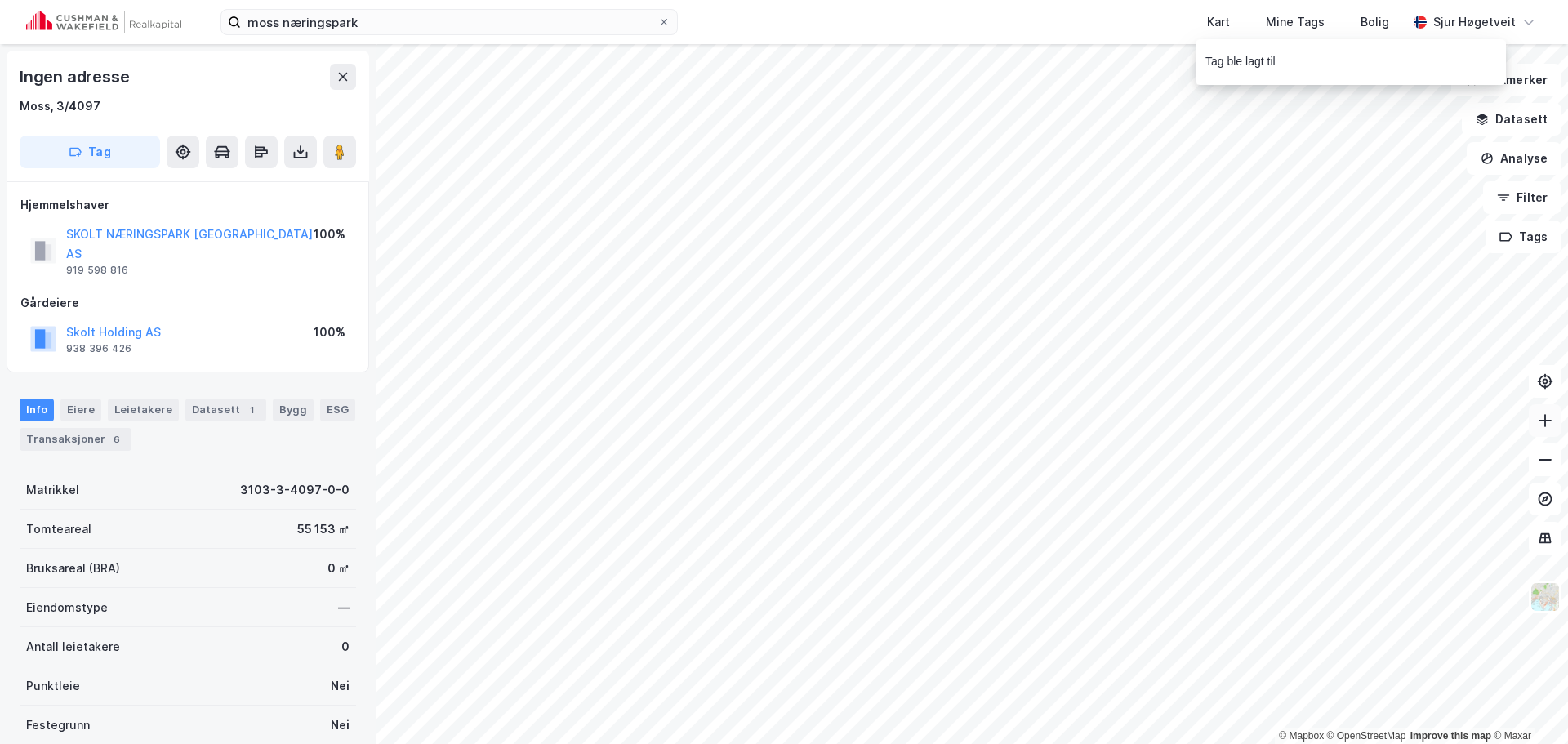
scroll to position [5, 0]
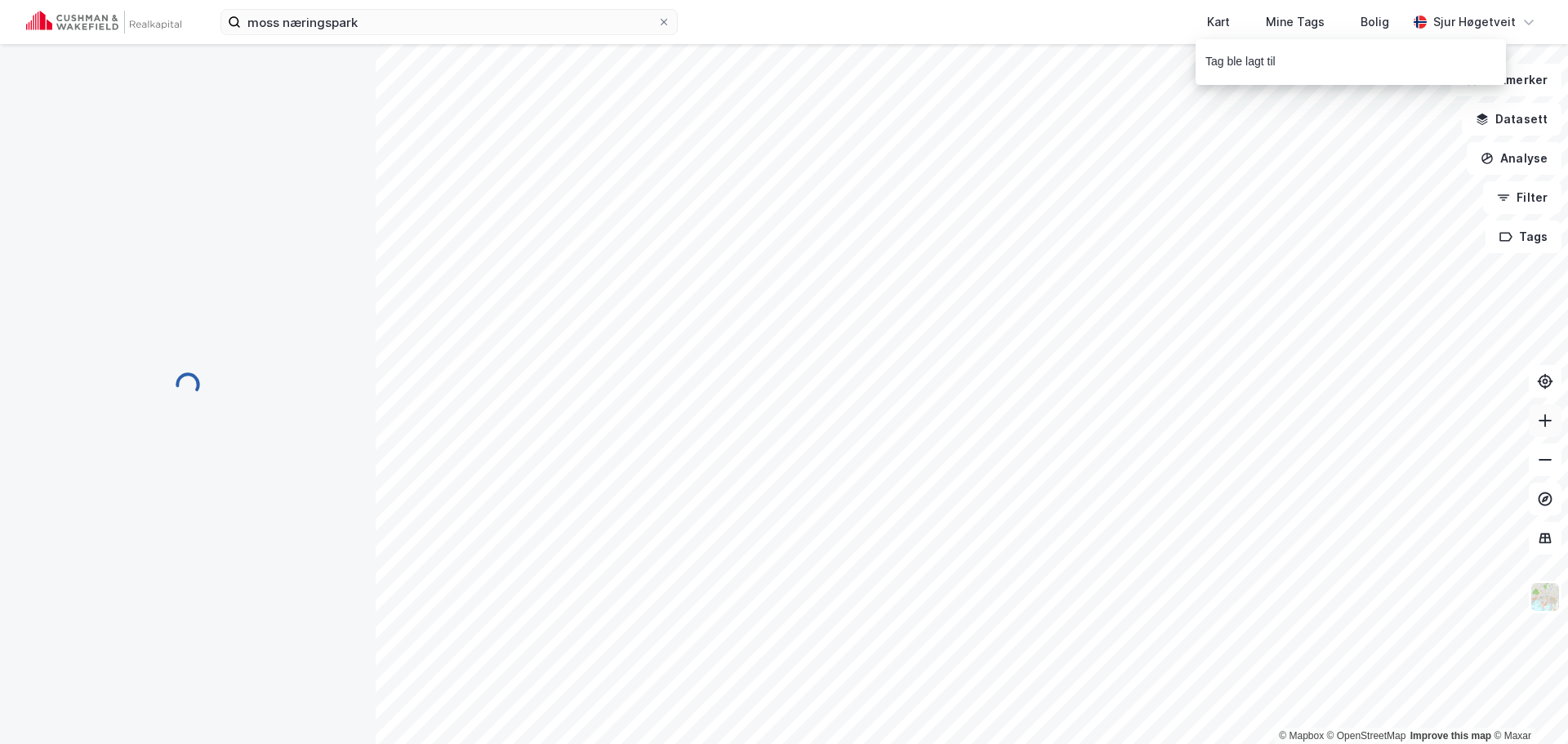
scroll to position [5, 0]
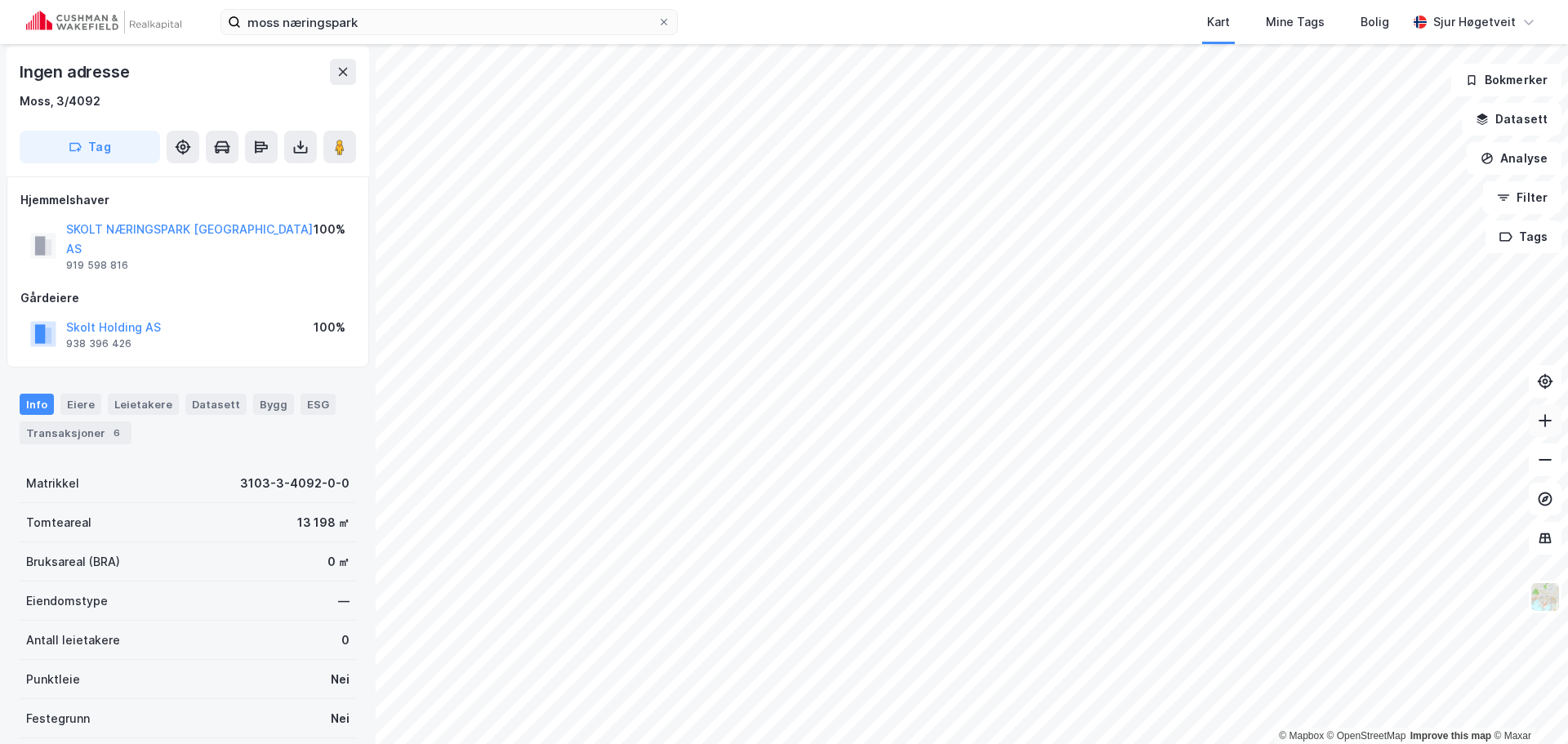
scroll to position [5, 0]
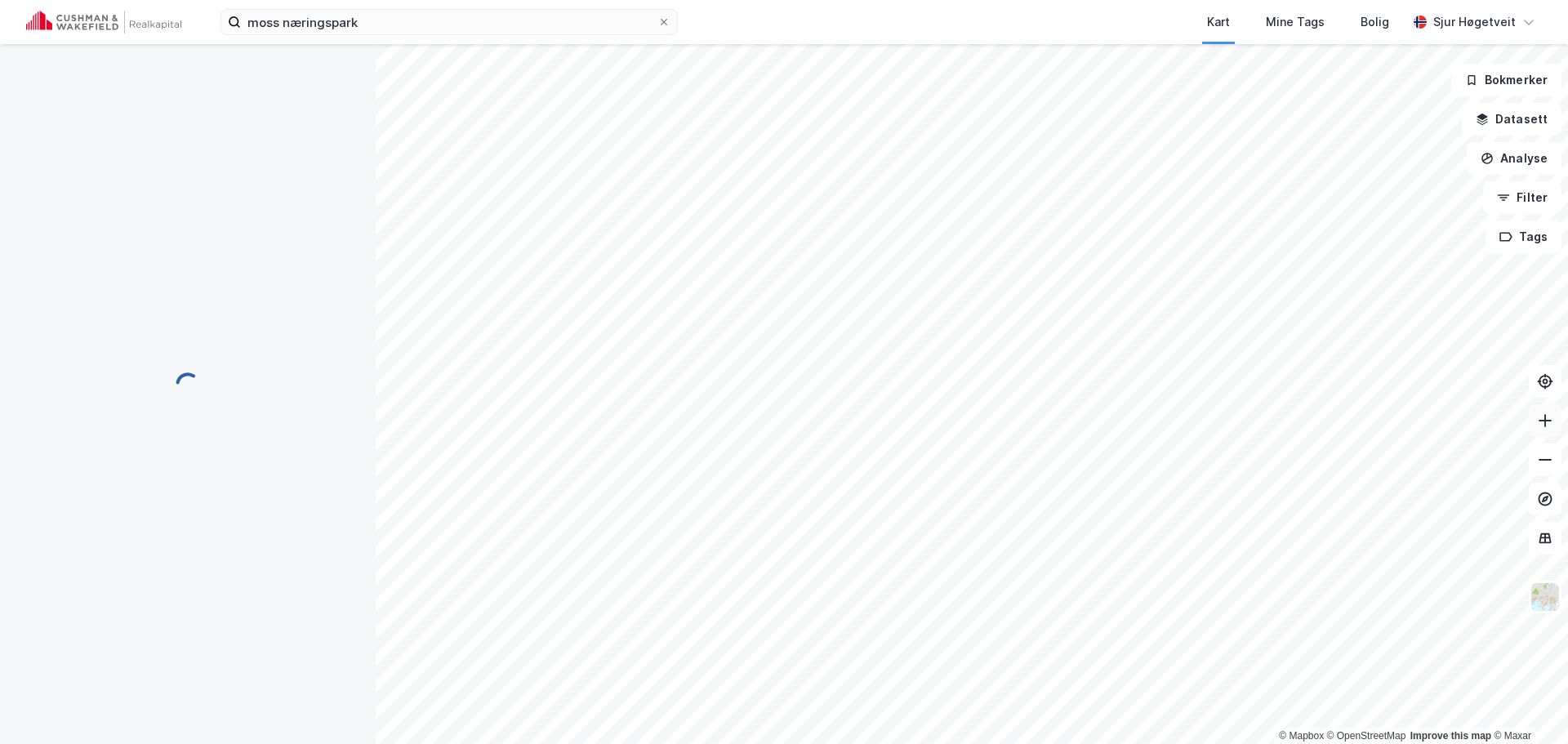
scroll to position [5, 0]
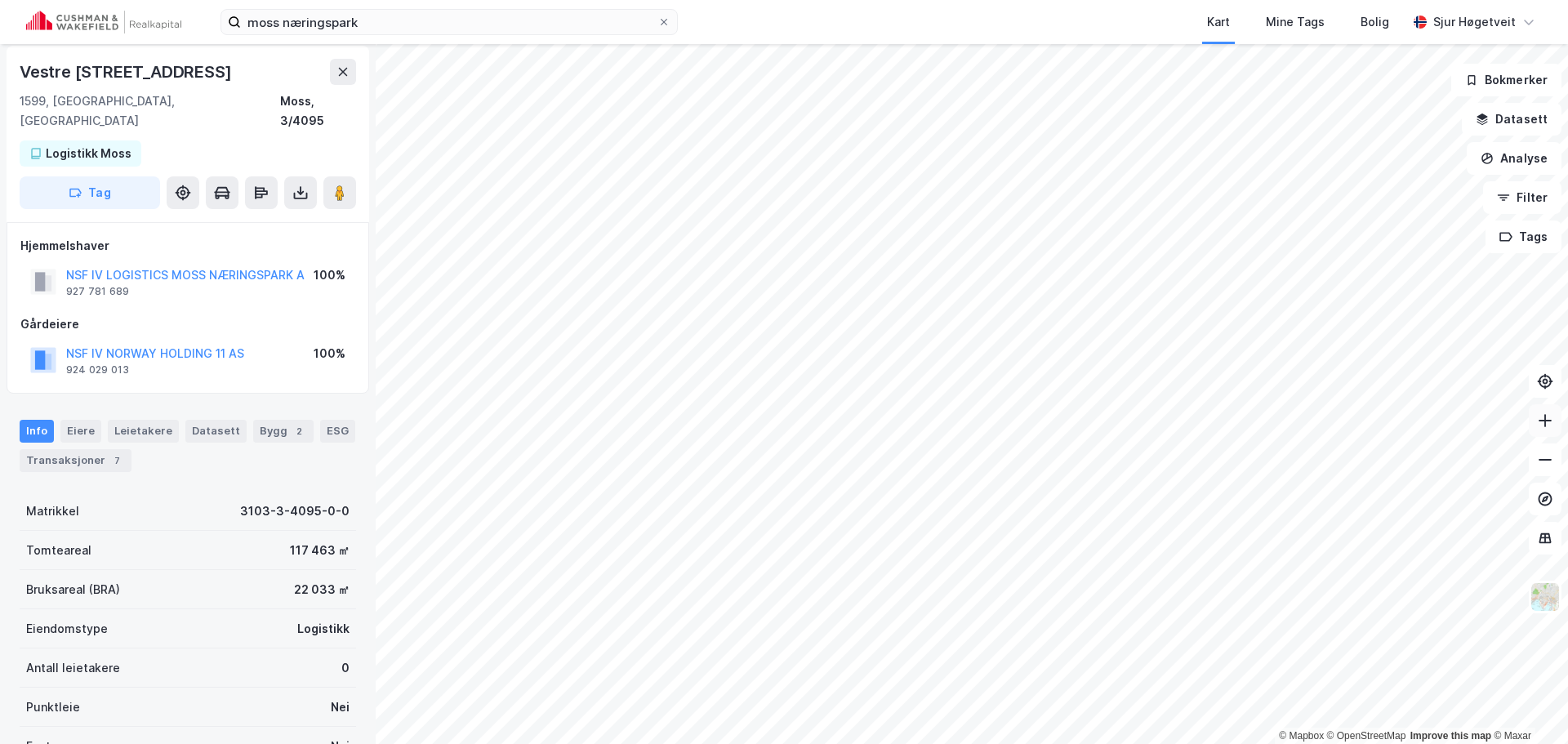
scroll to position [5, 0]
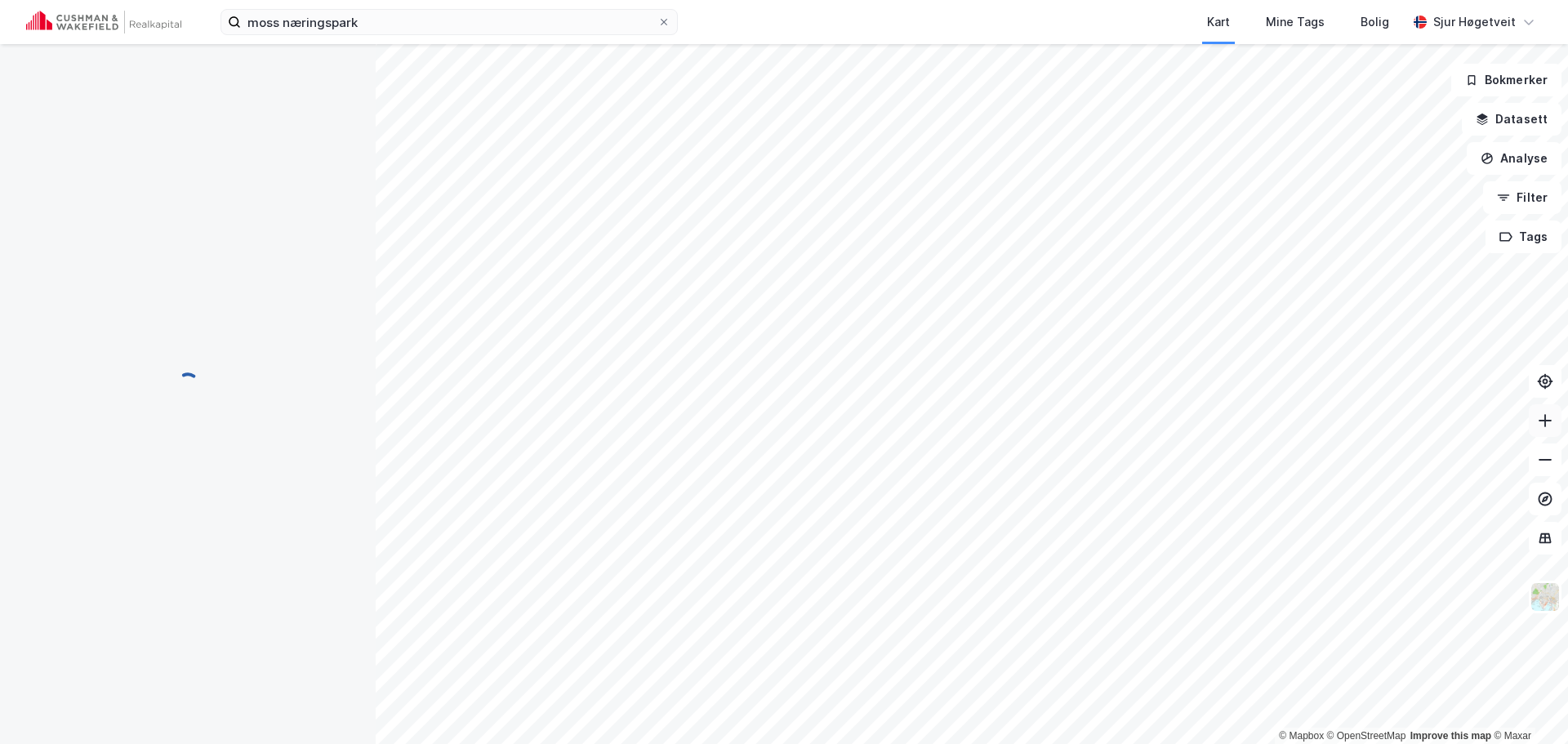
scroll to position [5, 0]
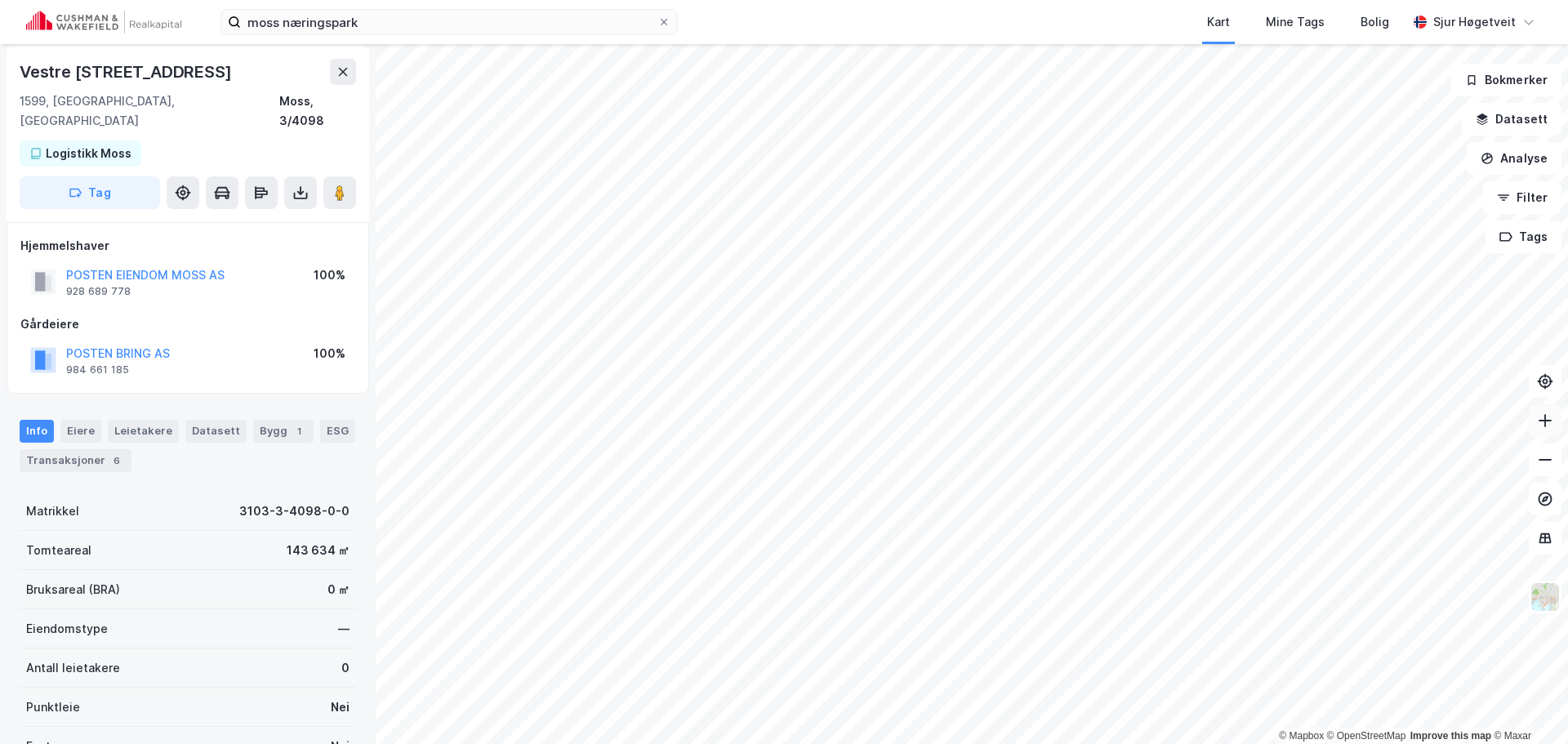
scroll to position [5, 0]
